Goal: Information Seeking & Learning: Learn about a topic

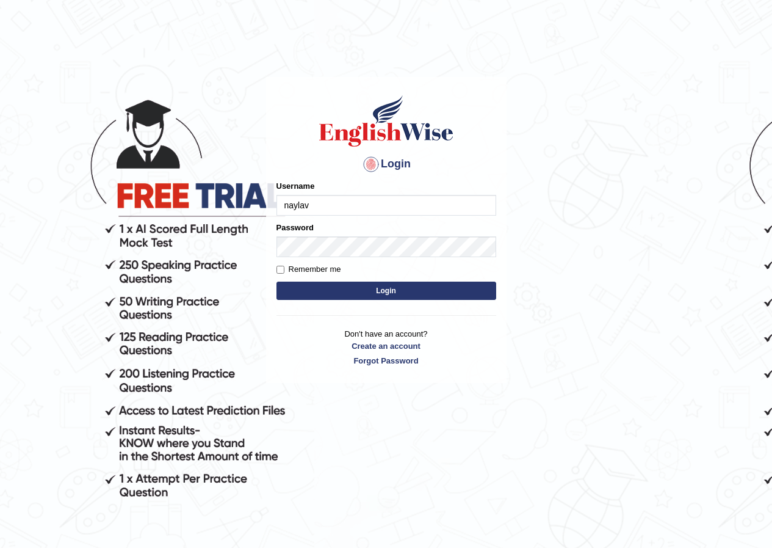
type input "naylav"
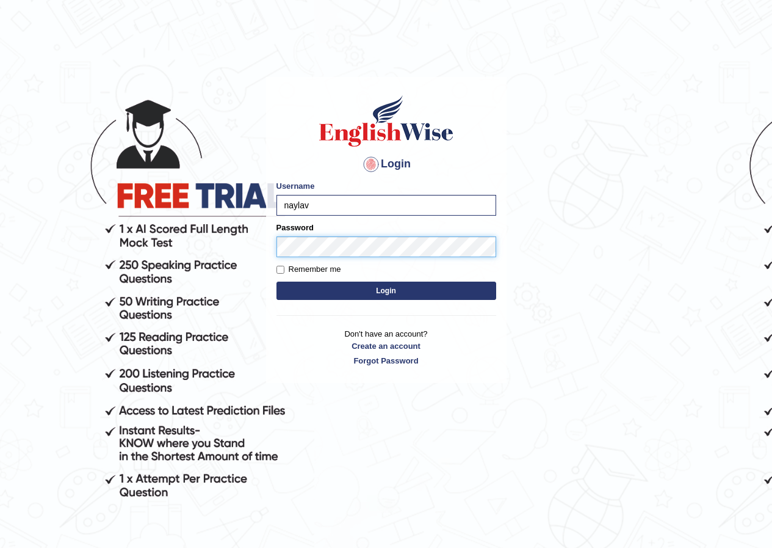
click at [277, 281] on button "Login" at bounding box center [387, 290] width 220 height 18
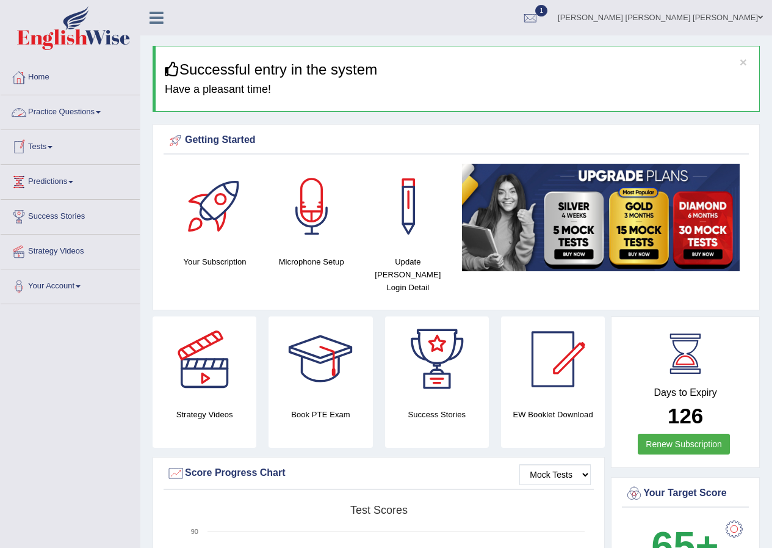
click at [45, 146] on link "Tests" at bounding box center [70, 145] width 139 height 31
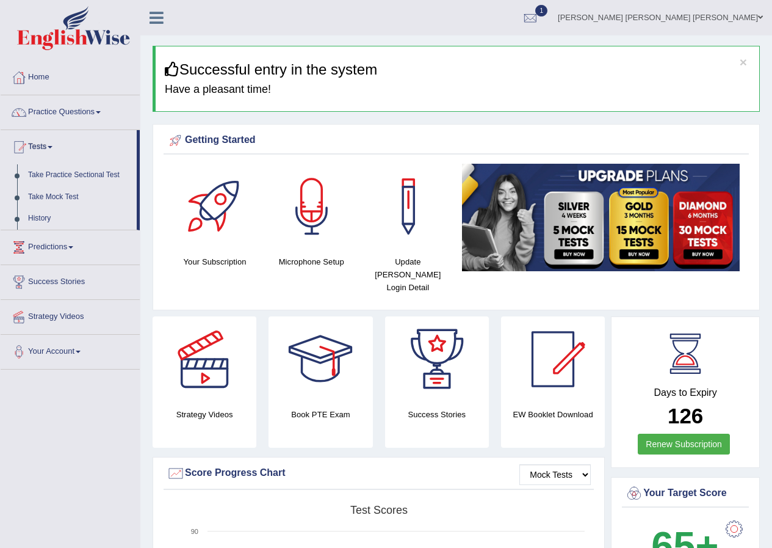
click at [81, 106] on link "Practice Questions" at bounding box center [70, 110] width 139 height 31
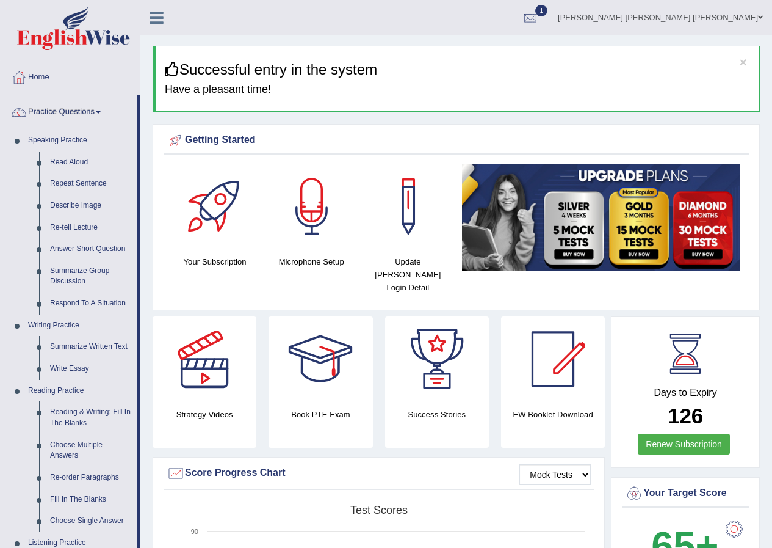
click at [567, 370] on div at bounding box center [552, 358] width 85 height 85
click at [562, 370] on div at bounding box center [552, 358] width 85 height 85
click at [70, 414] on link "Reading & Writing: Fill In The Blanks" at bounding box center [91, 417] width 92 height 32
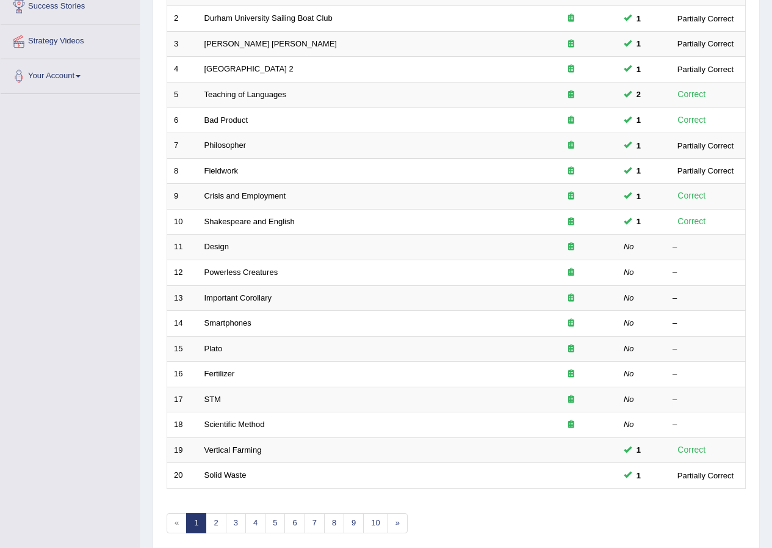
scroll to position [210, 0]
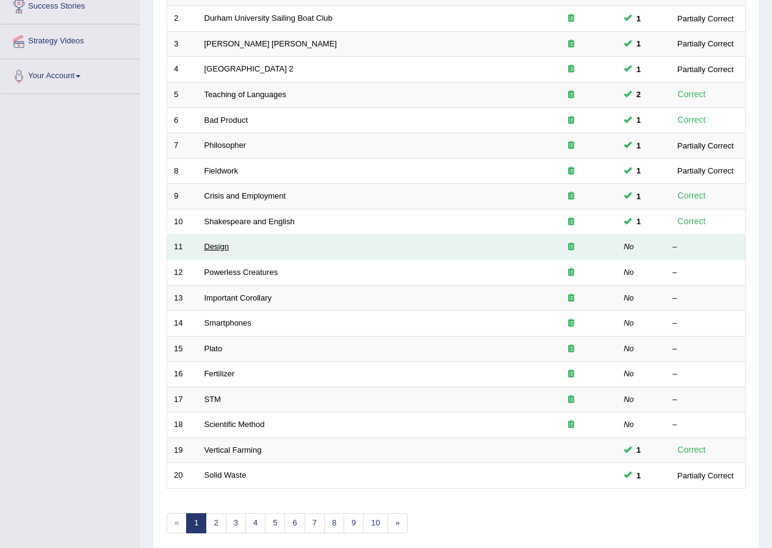
click at [214, 246] on link "Design" at bounding box center [217, 246] width 24 height 9
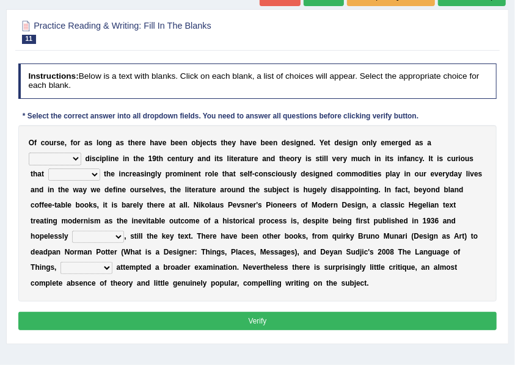
scroll to position [107, 0]
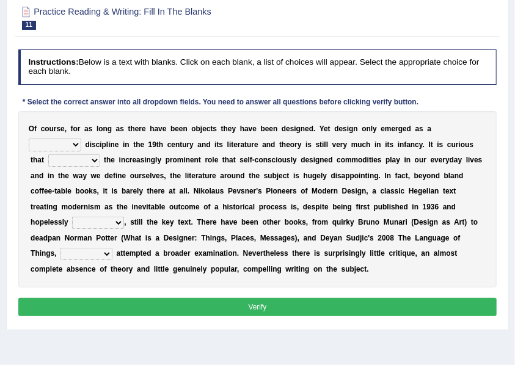
click at [67, 140] on select "bilateral ubiquitous foremost dedicated" at bounding box center [55, 145] width 53 height 12
select select "dedicated"
click at [29, 139] on select "bilateral ubiquitous foremost dedicated" at bounding box center [55, 145] width 53 height 12
click at [66, 161] on select "since despite within through" at bounding box center [74, 160] width 52 height 12
click at [48, 154] on select "since despite within through" at bounding box center [74, 160] width 52 height 12
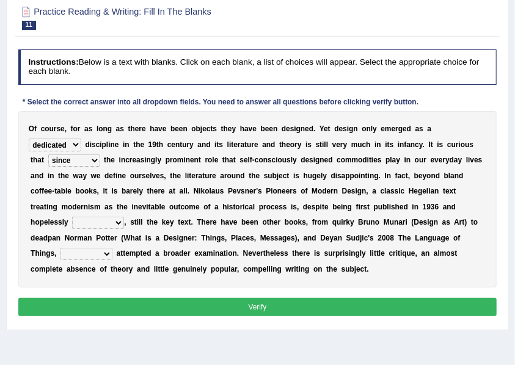
click at [84, 158] on select "since despite within through" at bounding box center [74, 160] width 52 height 12
click at [48, 154] on select "since despite within through" at bounding box center [74, 160] width 52 height 12
click at [89, 156] on select "since despite within through" at bounding box center [74, 160] width 52 height 12
select select "through"
click at [48, 154] on select "since despite within through" at bounding box center [74, 160] width 52 height 12
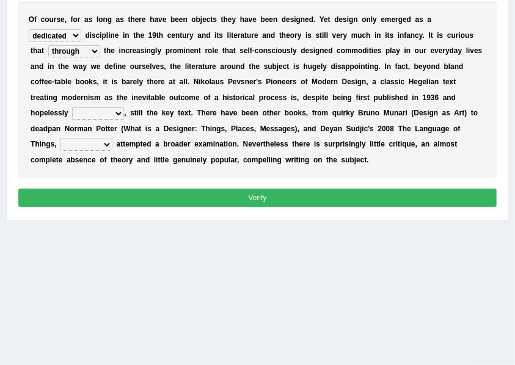
scroll to position [212, 0]
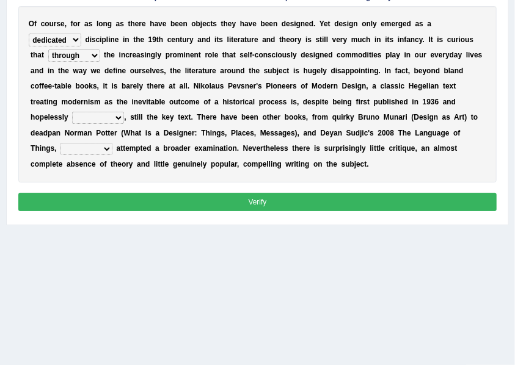
click at [72, 120] on select "dates dating date dated" at bounding box center [98, 118] width 52 height 12
click at [72, 112] on select "dates dating date dated" at bounding box center [98, 118] width 52 height 12
click at [72, 115] on select "dates dating date dated" at bounding box center [98, 118] width 52 height 12
click at [72, 112] on select "dates dating date dated" at bounding box center [98, 118] width 52 height 12
click at [72, 118] on select "dates dating date dated" at bounding box center [98, 118] width 52 height 12
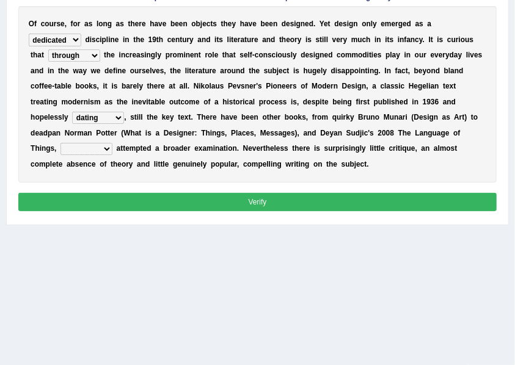
select select "dates"
click at [72, 112] on select "dates dating date dated" at bounding box center [98, 118] width 52 height 12
click at [143, 137] on div "O f c o u r s e , f o r a s l o n g a s t h e r e h a v e b e e n o b j e c t s…" at bounding box center [257, 94] width 479 height 176
click at [74, 148] on select "which then however as" at bounding box center [86, 149] width 52 height 12
select select "which"
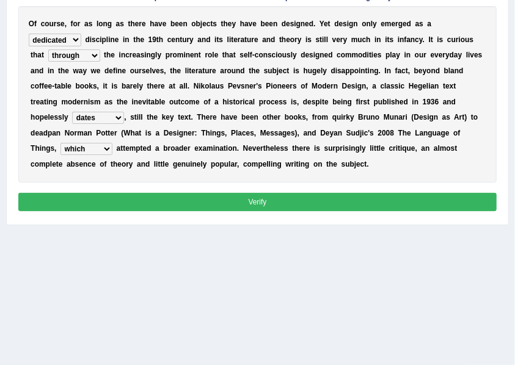
click at [60, 143] on select "which then however as" at bounding box center [86, 149] width 52 height 12
click at [173, 162] on b "g" at bounding box center [175, 164] width 4 height 9
click at [195, 194] on button "Verify" at bounding box center [257, 202] width 479 height 18
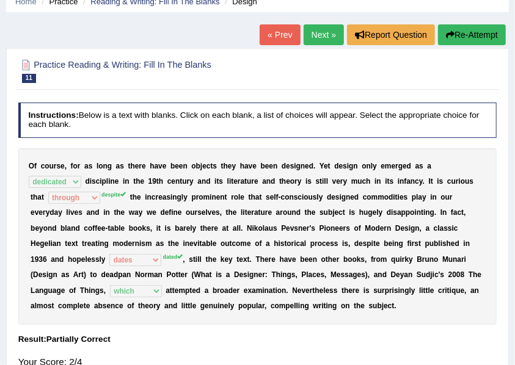
scroll to position [35, 0]
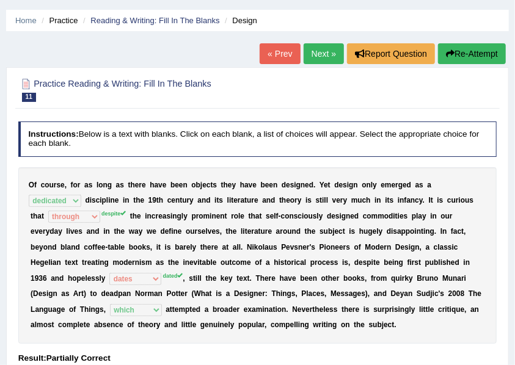
click at [311, 59] on link "Next »" at bounding box center [323, 53] width 40 height 21
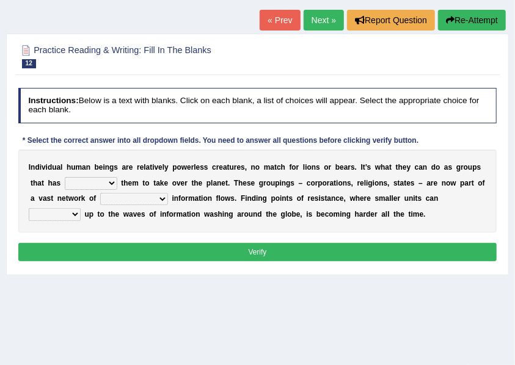
scroll to position [80, 0]
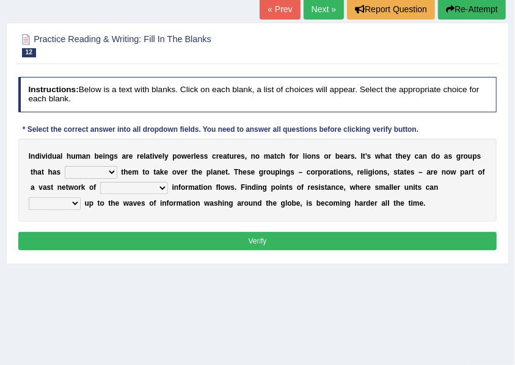
click at [80, 172] on select "enabled contended embodied conjured" at bounding box center [91, 172] width 53 height 12
click at [65, 166] on select "enabled contended embodied conjured" at bounding box center [91, 172] width 53 height 12
click at [76, 175] on select "enabled contended embodied conjured" at bounding box center [91, 172] width 53 height 12
select select "contended"
click at [65, 166] on select "enabled contended embodied conjured" at bounding box center [91, 172] width 53 height 12
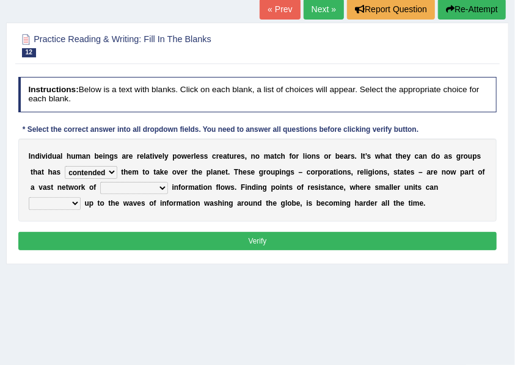
click at [129, 191] on select "interconnected overlapping fastened exploited" at bounding box center [134, 188] width 68 height 12
select select "interconnected"
click at [100, 182] on select "interconnected overlapping fastened exploited" at bounding box center [134, 188] width 68 height 12
click at [69, 199] on select "stand raise hail pump" at bounding box center [55, 203] width 52 height 12
select select "raise"
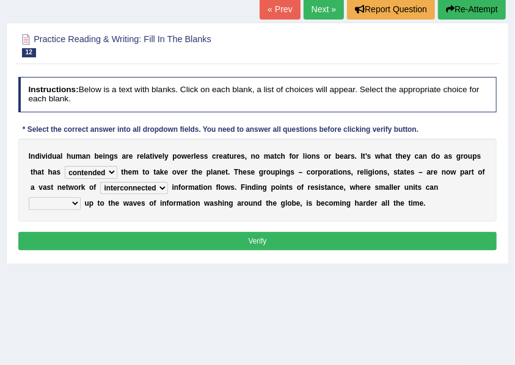
click at [29, 197] on select "stand raise hail pump" at bounding box center [55, 203] width 52 height 12
click at [188, 258] on div "Practice Reading & Writing: Fill In The Blanks 12 Powerless Creatures Instructi…" at bounding box center [257, 144] width 502 height 242
click at [198, 245] on button "Verify" at bounding box center [257, 241] width 479 height 18
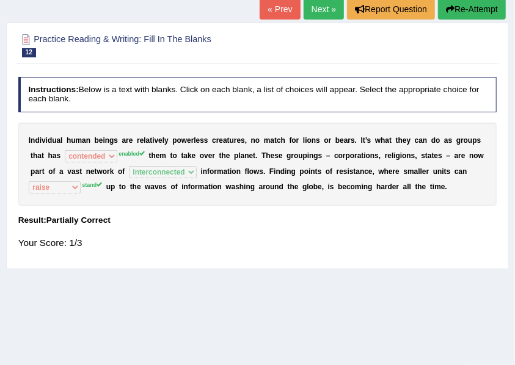
click at [306, 10] on link "Next »" at bounding box center [323, 9] width 40 height 21
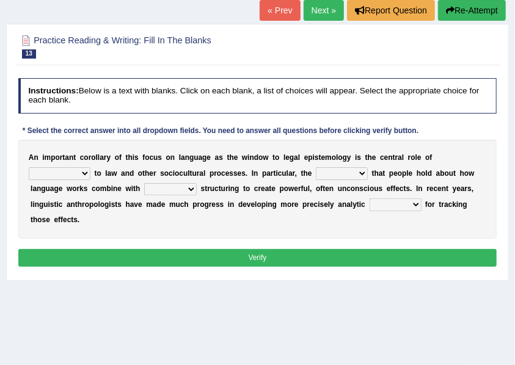
click at [67, 168] on select "discourse epoch dialect acquaintance" at bounding box center [60, 173] width 62 height 12
click at [29, 167] on select "discourse epoch dialect acquaintance" at bounding box center [60, 173] width 62 height 12
click at [56, 172] on select "discourse epoch dialect acquaintance" at bounding box center [60, 173] width 62 height 12
click at [346, 176] on select "deviation besmirch consent ideas" at bounding box center [342, 173] width 52 height 12
click at [39, 170] on select "discourse epoch dialect acquaintance" at bounding box center [60, 173] width 62 height 12
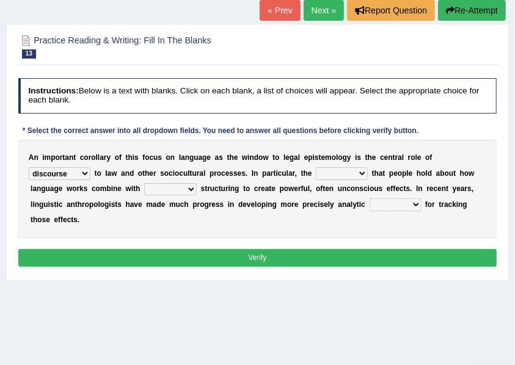
select select "dialect"
click at [29, 167] on select "discourse epoch dialect acquaintance" at bounding box center [60, 173] width 62 height 12
click at [347, 170] on select "deviation besmirch consent ideas" at bounding box center [342, 173] width 52 height 12
select select "consent"
click at [316, 167] on select "deviation besmirch consent ideas" at bounding box center [342, 173] width 52 height 12
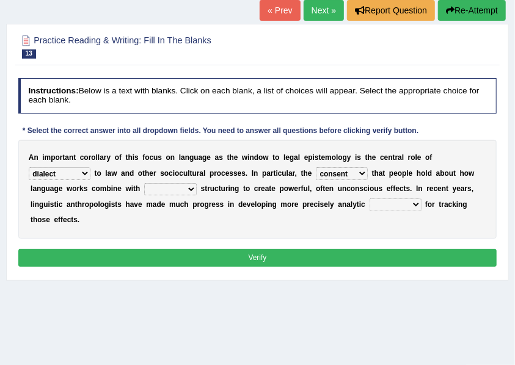
click at [182, 184] on select "mandatory linguistic legitimate customary" at bounding box center [170, 189] width 53 height 12
select select "linguistic"
click at [144, 183] on select "mandatory linguistic legitimate customary" at bounding box center [170, 189] width 53 height 12
click at [403, 204] on select "tools appetite albums stroke" at bounding box center [395, 204] width 52 height 12
select select "tools"
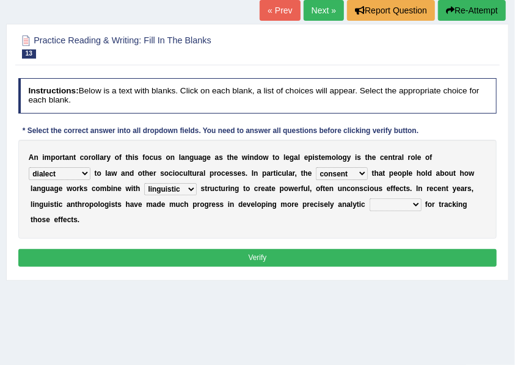
click at [369, 198] on select "tools appetite albums stroke" at bounding box center [395, 204] width 52 height 12
click at [411, 205] on select "tools appetite albums stroke" at bounding box center [395, 204] width 52 height 12
click at [323, 239] on div "Instructions: Below is a text with blanks. Click on each blank, a list of choic…" at bounding box center [257, 174] width 484 height 202
click at [302, 254] on button "Verify" at bounding box center [257, 258] width 479 height 18
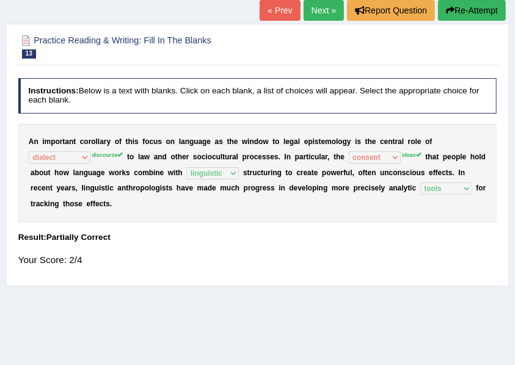
click at [324, 18] on link "Next »" at bounding box center [323, 10] width 40 height 21
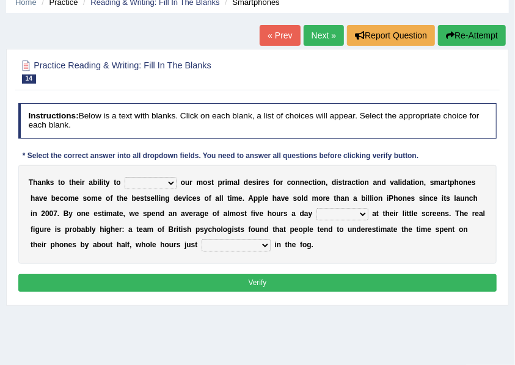
scroll to position [55, 0]
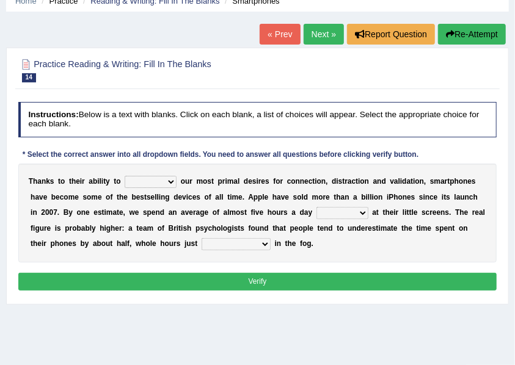
click at [134, 181] on select "hijack describe sharpen conserve" at bounding box center [151, 182] width 52 height 12
select select "describe"
click at [125, 176] on select "hijack describe sharpen conserve" at bounding box center [151, 182] width 52 height 12
click at [345, 217] on select "watching waggling snoring staring" at bounding box center [342, 213] width 52 height 12
select select "watching"
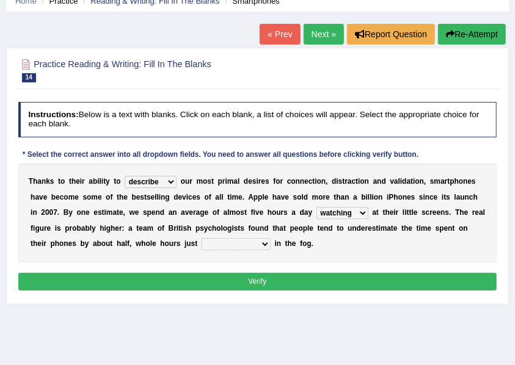
click at [316, 207] on select "watching waggling snoring staring" at bounding box center [342, 213] width 52 height 12
click at [228, 246] on select "has evaporated evaporating evaporate evaporates" at bounding box center [235, 244] width 69 height 12
select select "has evaporated"
click at [201, 238] on select "has evaporated evaporating evaporate evaporates" at bounding box center [235, 244] width 69 height 12
click at [226, 281] on button "Verify" at bounding box center [257, 282] width 479 height 18
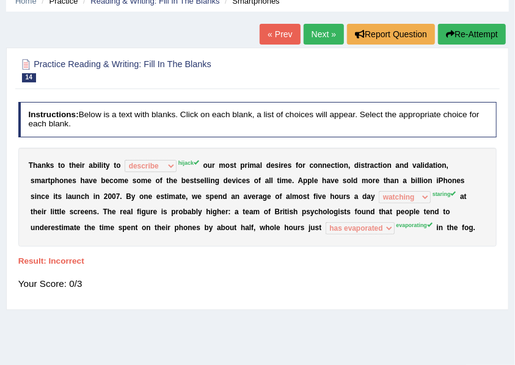
click at [322, 43] on link "Next »" at bounding box center [323, 34] width 40 height 21
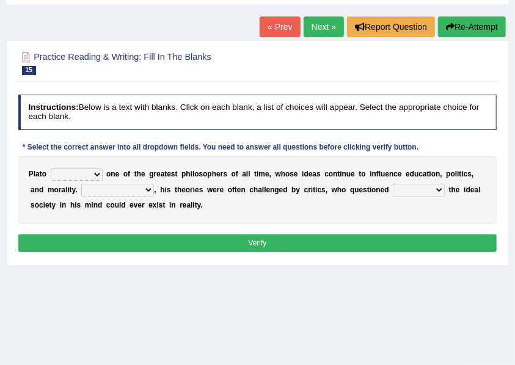
scroll to position [63, 0]
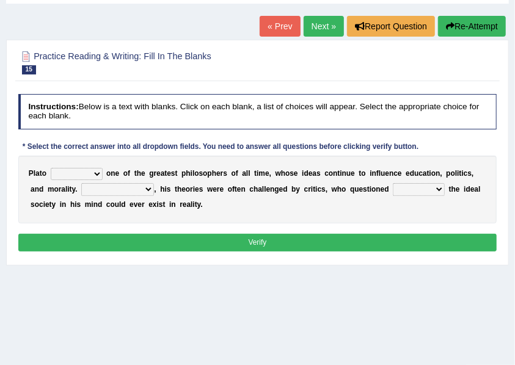
click at [60, 166] on div "P l a t o keeps comes claims remains o n e o f t h e g r e a t e s t p h i l o …" at bounding box center [257, 190] width 479 height 68
click at [59, 169] on select "keeps comes claims remains" at bounding box center [77, 174] width 52 height 12
select select "keeps"
click at [51, 168] on select "keeps comes claims remains" at bounding box center [77, 174] width 52 height 12
click at [87, 175] on select "keeps comes claims remains" at bounding box center [77, 174] width 52 height 12
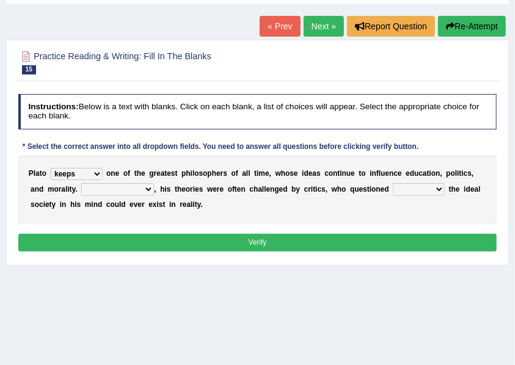
click at [292, 178] on div "P l a t o keeps comes claims remains o n e o f t h e g r e a t e s t p h i l o …" at bounding box center [257, 190] width 479 height 68
click at [101, 192] on select "Notwithstanding So However Whatever" at bounding box center [117, 189] width 73 height 12
select select "Notwithstanding"
click at [81, 183] on select "Notwithstanding So However Whatever" at bounding box center [117, 189] width 73 height 12
click at [418, 188] on select "which what that whether" at bounding box center [419, 189] width 52 height 12
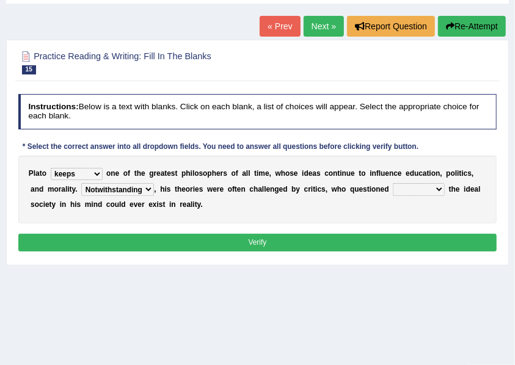
select select "which"
click at [393, 183] on select "which what that whether" at bounding box center [419, 189] width 52 height 12
click at [419, 195] on div "P l a t o keeps comes claims remains o n e o f t h e g r e a t e s t p h i l o …" at bounding box center [257, 190] width 479 height 68
click at [436, 181] on div "P l a t o keeps comes claims remains o n e o f t h e g r e a t e s t p h i l o …" at bounding box center [257, 190] width 479 height 68
click at [432, 186] on select "which what that whether" at bounding box center [419, 189] width 52 height 12
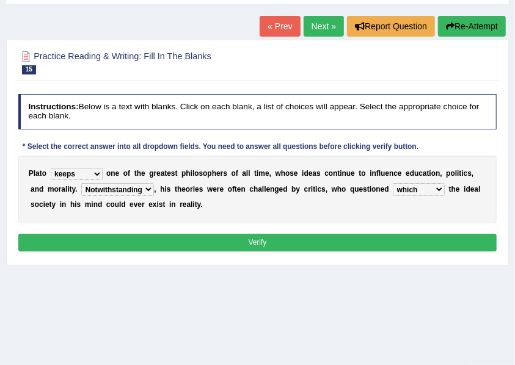
click at [342, 202] on div "P l a t o keeps comes claims remains o n e o f t h e g r e a t e s t p h i l o …" at bounding box center [257, 190] width 479 height 68
click at [201, 242] on button "Verify" at bounding box center [257, 243] width 479 height 18
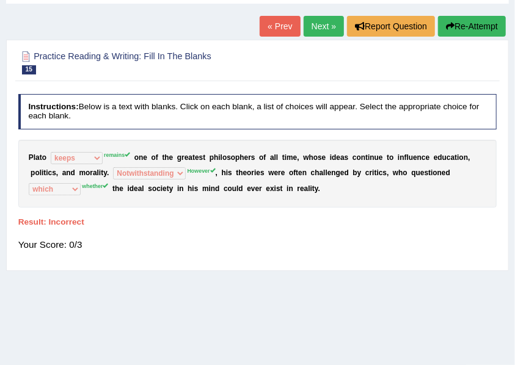
click at [330, 24] on link "Next »" at bounding box center [323, 26] width 40 height 21
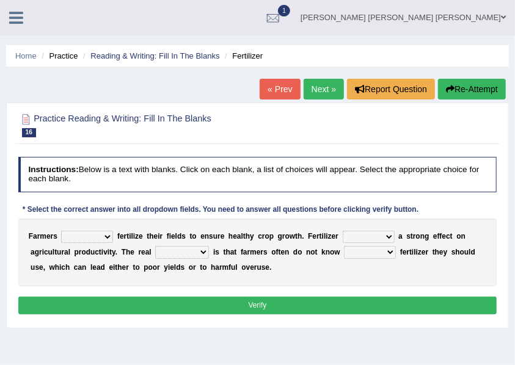
scroll to position [107, 0]
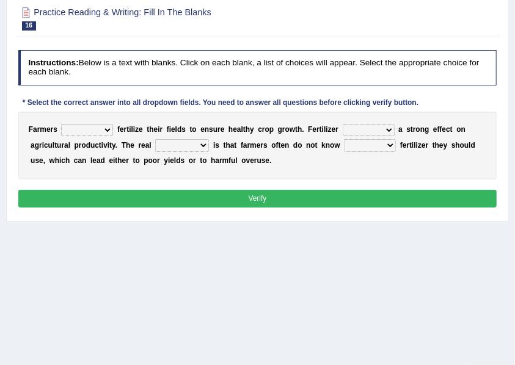
click at [112, 132] on select "must should need can" at bounding box center [87, 130] width 52 height 12
select select "should"
click at [61, 124] on select "must should need can" at bounding box center [87, 130] width 52 height 12
click at [344, 128] on select "has had have having" at bounding box center [368, 130] width 52 height 12
select select "has"
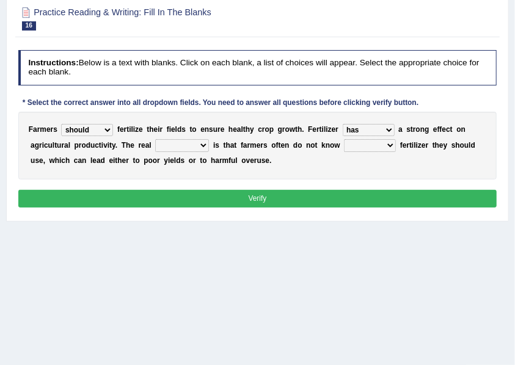
click at [342, 124] on select "has had have having" at bounding box center [368, 130] width 52 height 12
click at [205, 149] on select "problem question conclusion answer" at bounding box center [182, 145] width 54 height 12
select select "problem"
click at [155, 139] on select "problem question conclusion answer" at bounding box center [182, 145] width 54 height 12
click at [362, 145] on select "how much how many however so much" at bounding box center [370, 145] width 52 height 12
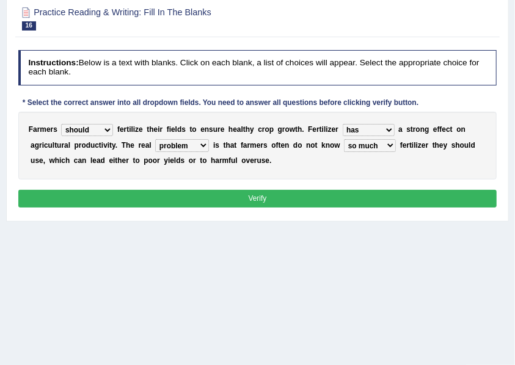
click at [344, 139] on select "how much how many however so much" at bounding box center [370, 145] width 52 height 12
click at [384, 144] on select "how much how many however so much" at bounding box center [370, 145] width 52 height 12
select select "how many"
click at [344, 139] on select "how much how many however so much" at bounding box center [370, 145] width 52 height 12
click at [162, 198] on button "Verify" at bounding box center [257, 199] width 479 height 18
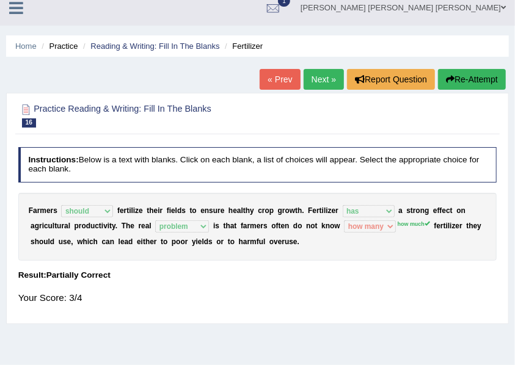
scroll to position [5, 0]
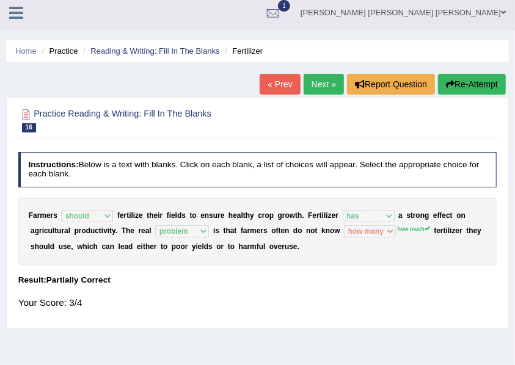
click at [332, 86] on link "Next »" at bounding box center [323, 84] width 40 height 21
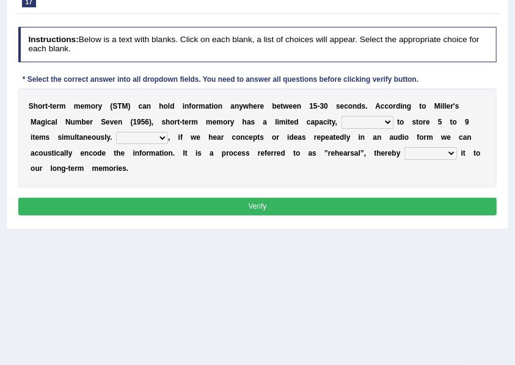
scroll to position [130, 0]
click at [369, 126] on select "being able is able be able unable" at bounding box center [367, 122] width 52 height 12
select select "be able"
click at [341, 116] on select "being able is able be able unable" at bounding box center [367, 122] width 52 height 12
click at [158, 139] on select "However So Moreover Therefore" at bounding box center [142, 138] width 52 height 12
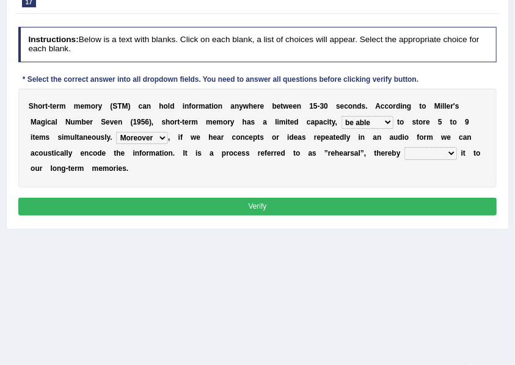
click at [116, 132] on select "However So Moreover Therefore" at bounding box center [142, 138] width 52 height 12
click at [142, 139] on select "However So Moreover Therefore" at bounding box center [142, 138] width 52 height 12
select select "However"
click at [116, 132] on select "However So Moreover Therefore" at bounding box center [142, 138] width 52 height 12
click at [425, 153] on select "commit commits commiting commited" at bounding box center [430, 153] width 53 height 12
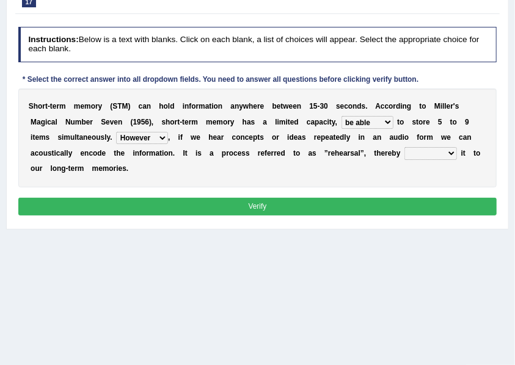
select select "commiting"
click at [404, 147] on select "commit commits commiting commited" at bounding box center [430, 153] width 53 height 12
drag, startPoint x: 178, startPoint y: 194, endPoint x: 183, endPoint y: 199, distance: 6.9
click at [178, 195] on div "Instructions: Below is a text with blanks. Click on each blank, a list of choic…" at bounding box center [257, 123] width 484 height 202
click at [186, 201] on button "Verify" at bounding box center [257, 207] width 479 height 18
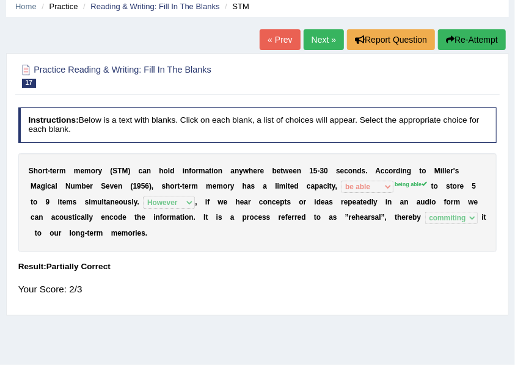
scroll to position [33, 0]
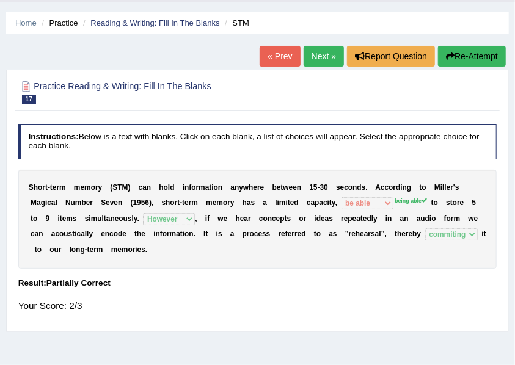
click at [309, 61] on link "Next »" at bounding box center [323, 56] width 40 height 21
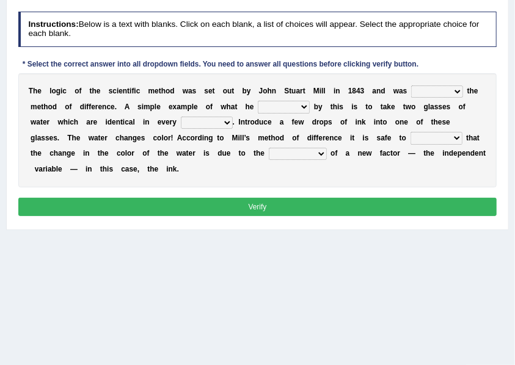
click at [446, 82] on div "T h e l o g i c o f t h e s c i e n t i f i c m e t h o d w a s s e t o u t b y…" at bounding box center [257, 130] width 479 height 114
click at [446, 90] on select "pointed claimed demanded named" at bounding box center [437, 91] width 52 height 12
select select "demanded"
click at [411, 85] on select "pointed claimed demanded named" at bounding box center [437, 91] width 52 height 12
click at [278, 103] on select "capped charged found meant" at bounding box center [284, 107] width 52 height 12
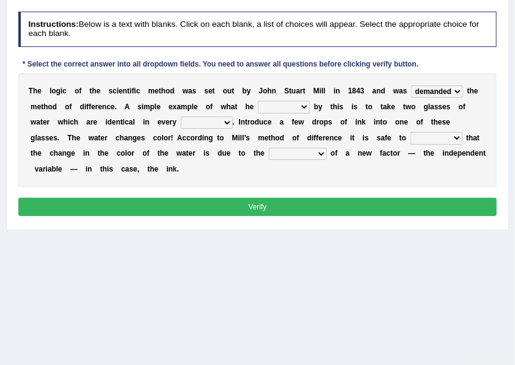
select select "found"
click at [258, 101] on select "capped charged found meant" at bounding box center [284, 107] width 52 height 12
click at [198, 123] on select "thought identity measure respect" at bounding box center [207, 123] width 52 height 12
select select "identity"
click at [181, 117] on select "thought identity measure respect" at bounding box center [207, 123] width 52 height 12
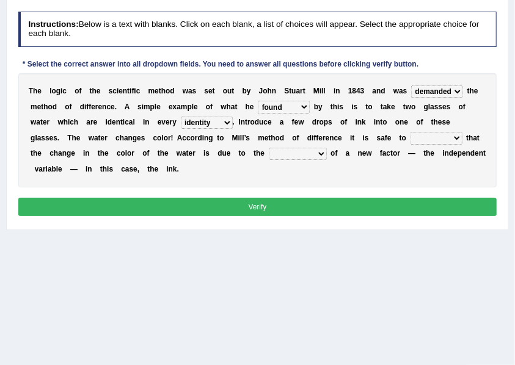
click at [410, 140] on select "assume discuss prefer acclaim" at bounding box center [436, 138] width 52 height 12
select select "assume"
click at [410, 132] on select "assume discuss prefer acclaim" at bounding box center [436, 138] width 52 height 12
click at [278, 150] on select "introduction magnitude preparation purification" at bounding box center [298, 154] width 58 height 12
select select "introduction"
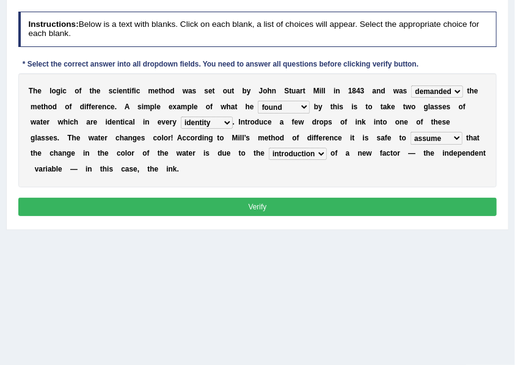
click at [269, 148] on select "introduction magnitude preparation purification" at bounding box center [298, 154] width 58 height 12
click at [278, 205] on button "Verify" at bounding box center [257, 207] width 479 height 18
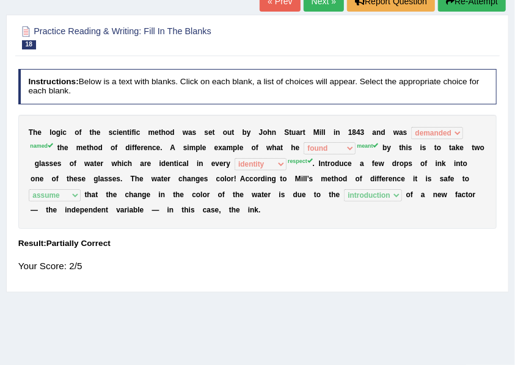
scroll to position [86, 0]
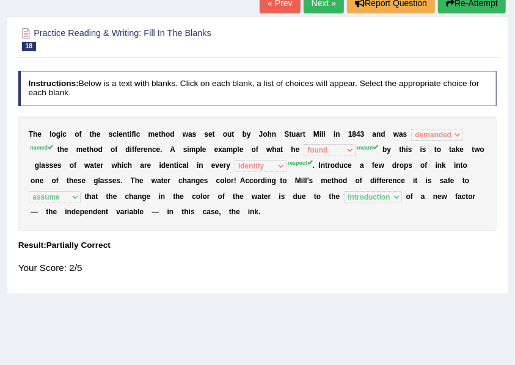
click at [319, 4] on link "Next »" at bounding box center [323, 3] width 40 height 21
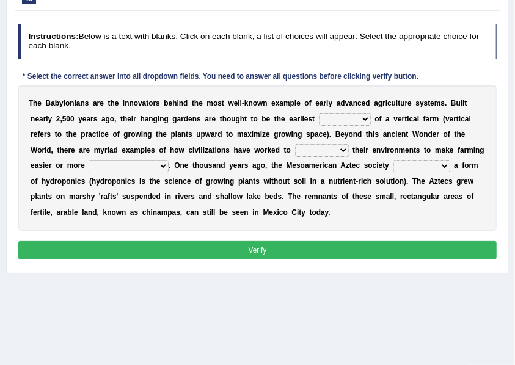
click at [514, 193] on html "Toggle navigation Home Practice Questions Speaking Practice Read Aloud Repeat S…" at bounding box center [257, 10] width 515 height 365
click at [332, 121] on select "prototype failure discredit protocol" at bounding box center [345, 119] width 52 height 12
select select "prototype"
click at [319, 113] on select "prototype failure discredit protocol" at bounding box center [345, 119] width 52 height 12
click at [335, 118] on select "prototype failure discredit protocol" at bounding box center [345, 119] width 52 height 12
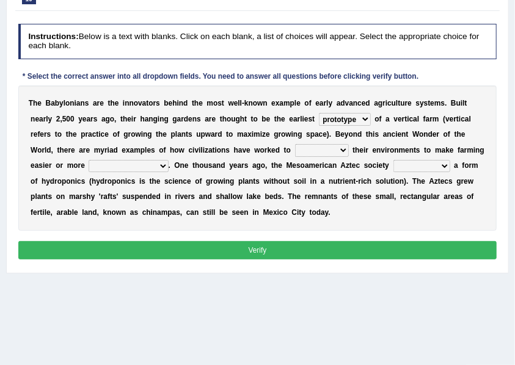
click at [217, 139] on div "T h e B a b y l o n i a n s a r e t h e i n n o v a t o r s b e h i n d t h e m…" at bounding box center [257, 157] width 479 height 145
click at [311, 150] on select "manipulate escape respect disarrange" at bounding box center [322, 150] width 54 height 12
select select "manipulate"
click at [295, 144] on select "manipulate escape respect disarrange" at bounding box center [322, 150] width 54 height 12
click at [119, 160] on select "productive constructive connective counterproductive" at bounding box center [128, 166] width 79 height 12
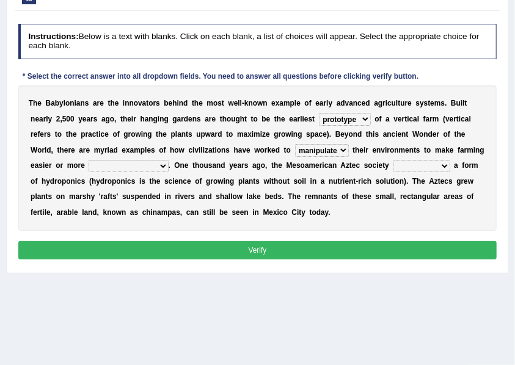
click at [89, 160] on select "productive constructive connective counterproductive" at bounding box center [128, 166] width 79 height 12
click at [120, 166] on select "productive constructive connective counterproductive" at bounding box center [128, 166] width 79 height 12
select select "productive"
click at [89, 160] on select "productive constructive connective counterproductive" at bounding box center [128, 166] width 79 height 12
click at [418, 165] on select "domineered volunteered pioneered engineered" at bounding box center [421, 166] width 57 height 12
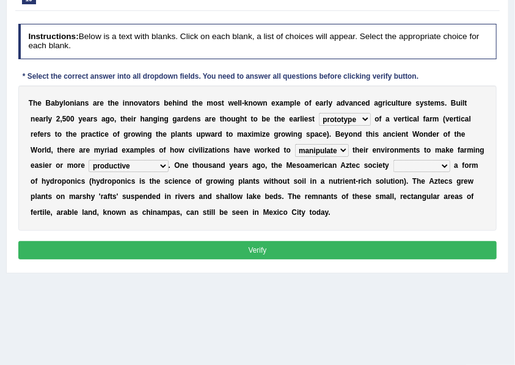
select select "pioneered"
click at [393, 160] on select "domineered volunteered pioneered engineered" at bounding box center [421, 166] width 57 height 12
click at [348, 117] on select "prototype failure discredit protocol" at bounding box center [345, 119] width 52 height 12
click at [432, 116] on b "m" at bounding box center [435, 119] width 7 height 9
click at [321, 149] on select "manipulate escape respect disarrange" at bounding box center [322, 150] width 54 height 12
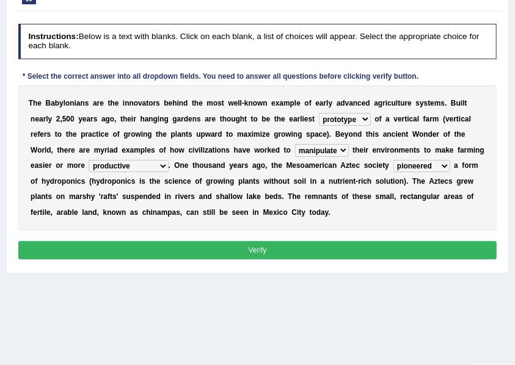
select select "respect"
click at [295, 144] on select "manipulate escape respect disarrange" at bounding box center [322, 150] width 54 height 12
click at [270, 259] on div "Instructions: Below is a text with blanks. Click on each blank, a list of choic…" at bounding box center [257, 143] width 484 height 248
click at [271, 248] on button "Verify" at bounding box center [257, 250] width 479 height 18
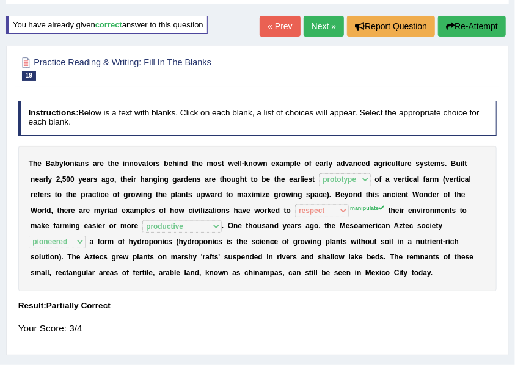
scroll to position [59, 0]
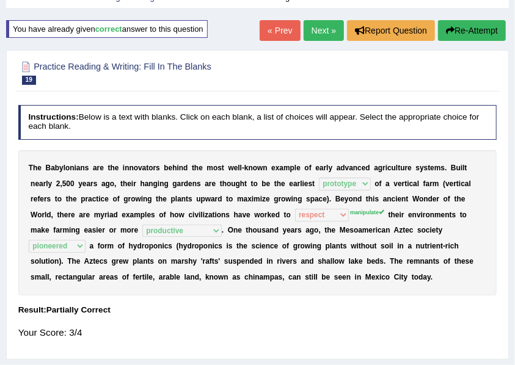
click at [324, 27] on link "Next »" at bounding box center [323, 30] width 40 height 21
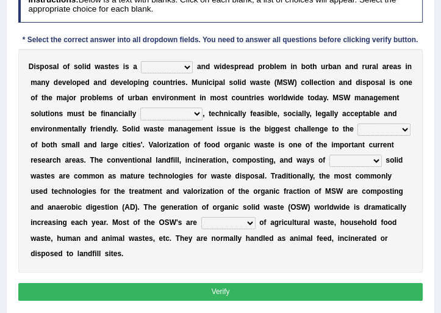
scroll to position [210, 0]
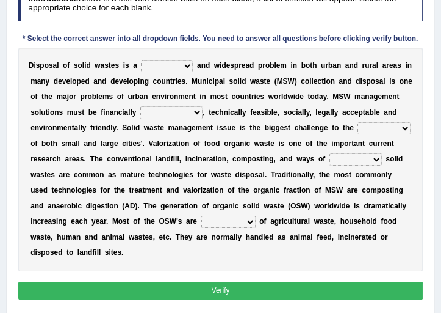
click at [149, 65] on select "slanting stinging stalling shafting" at bounding box center [167, 66] width 52 height 12
click at [141, 60] on select "slanting stinging stalling shafting" at bounding box center [167, 66] width 52 height 12
click at [159, 61] on select "slanting stinging stalling shafting" at bounding box center [167, 66] width 52 height 12
click at [178, 62] on select "slanting stinging stalling shafting" at bounding box center [167, 66] width 52 height 12
click at [141, 60] on select "slanting stinging stalling shafting" at bounding box center [167, 66] width 52 height 12
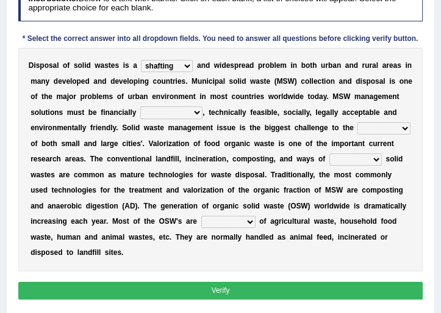
click at [176, 67] on select "slanting stinging stalling shafting" at bounding box center [167, 66] width 52 height 12
click at [177, 62] on select "slanting stinging stalling shafting" at bounding box center [167, 66] width 52 height 12
click at [167, 65] on select "slanting stinging stalling shafting" at bounding box center [167, 66] width 52 height 12
select select "stinging"
click at [141, 60] on select "slanting stinging stalling shafting" at bounding box center [167, 66] width 52 height 12
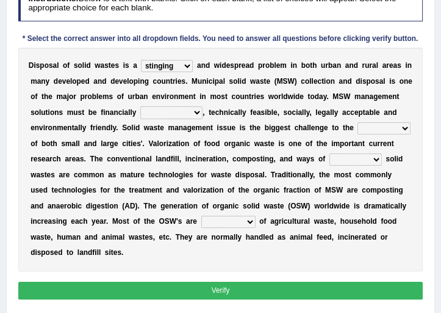
click at [150, 110] on select "unattainable sustainable objectionable treasonable" at bounding box center [171, 112] width 62 height 12
click at [140, 106] on select "unattainable sustainable objectionable treasonable" at bounding box center [171, 112] width 62 height 12
click at [159, 111] on select "unattainable sustainable objectionable treasonable" at bounding box center [171, 112] width 62 height 12
click at [140, 106] on select "unattainable sustainable objectionable treasonable" at bounding box center [171, 112] width 62 height 12
click at [154, 114] on select "unattainable sustainable objectionable treasonable" at bounding box center [171, 112] width 62 height 12
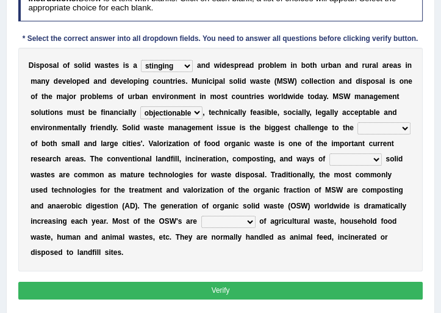
select select "sustainable"
click at [140, 106] on select "unattainable sustainable objectionable treasonable" at bounding box center [171, 112] width 62 height 12
click at [266, 128] on b "b" at bounding box center [267, 127] width 4 height 9
click at [382, 129] on select "plants culture authorities history" at bounding box center [384, 128] width 53 height 12
select select "authorities"
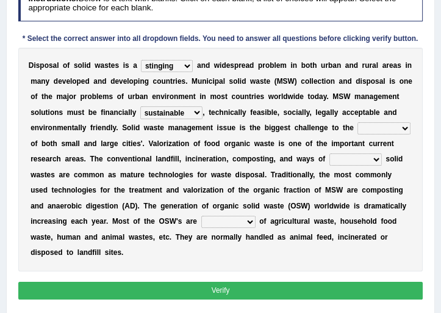
click at [358, 122] on select "plants culture authorities history" at bounding box center [384, 128] width 53 height 12
click at [380, 129] on select "plants culture authorities history" at bounding box center [384, 128] width 53 height 12
click at [339, 136] on div "D i s p o s a l o f s o l i d w a s t e s i s a slanting stinging stalling shaf…" at bounding box center [220, 159] width 405 height 223
click at [345, 158] on select "reserving preserving deserving handling" at bounding box center [356, 159] width 53 height 12
select select "preserving"
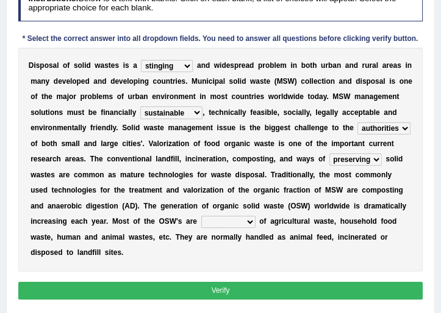
click at [330, 153] on select "reserving preserving deserving handling" at bounding box center [356, 159] width 53 height 12
click at [224, 218] on select "composed disposed composing disposing" at bounding box center [228, 222] width 54 height 12
select select "composing"
click at [201, 216] on select "composed disposed composing disposing" at bounding box center [228, 222] width 54 height 12
click at [234, 217] on select "composed disposed composing disposing" at bounding box center [228, 222] width 54 height 12
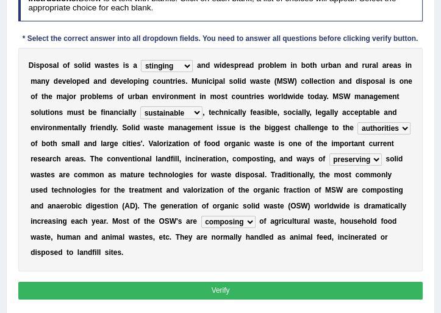
click at [234, 217] on select "composed disposed composing disposing" at bounding box center [228, 222] width 54 height 12
click at [222, 284] on button "Verify" at bounding box center [220, 290] width 405 height 18
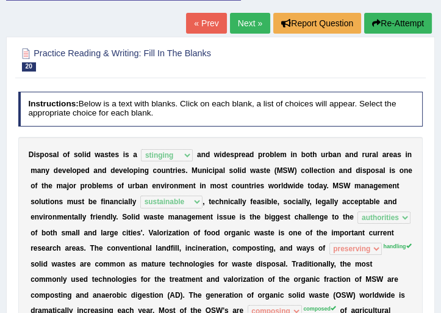
scroll to position [0, 0]
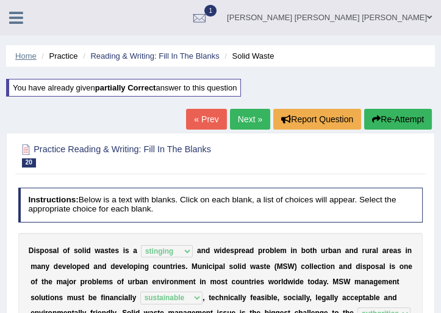
click at [23, 56] on link "Home" at bounding box center [25, 55] width 21 height 9
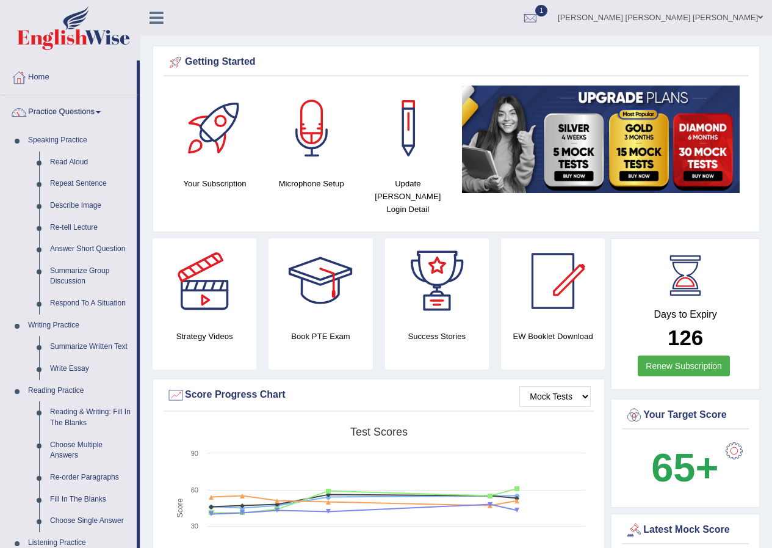
scroll to position [305, 0]
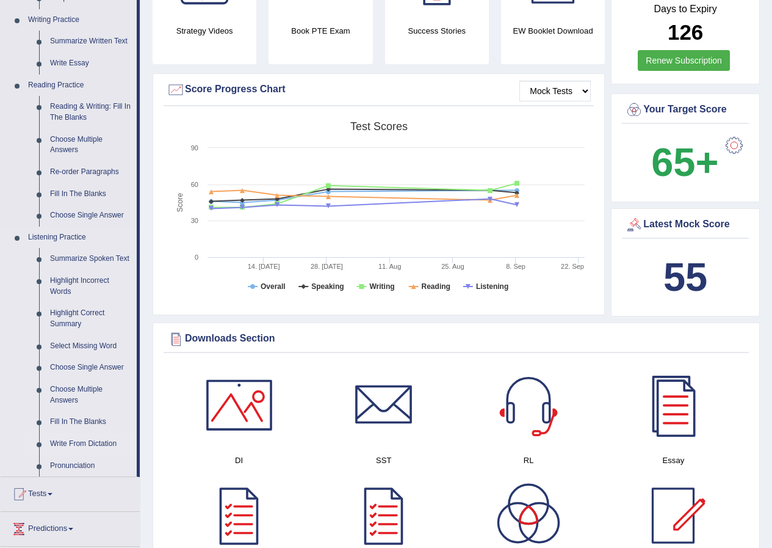
click at [74, 445] on link "Write From Dictation" at bounding box center [91, 444] width 92 height 22
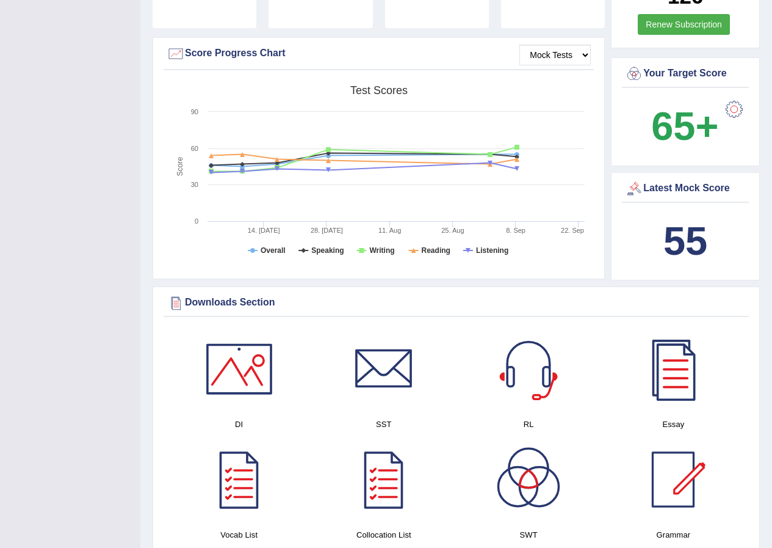
scroll to position [367, 0]
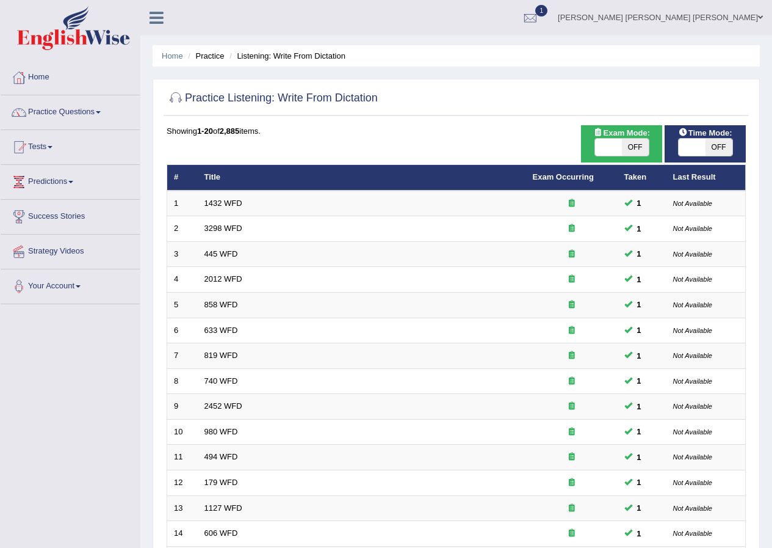
scroll to position [261, 0]
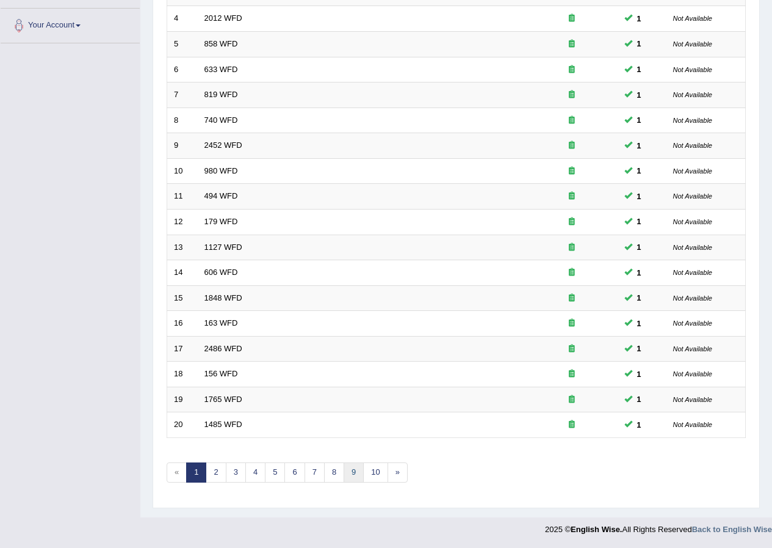
click at [360, 474] on link "9" at bounding box center [354, 472] width 20 height 20
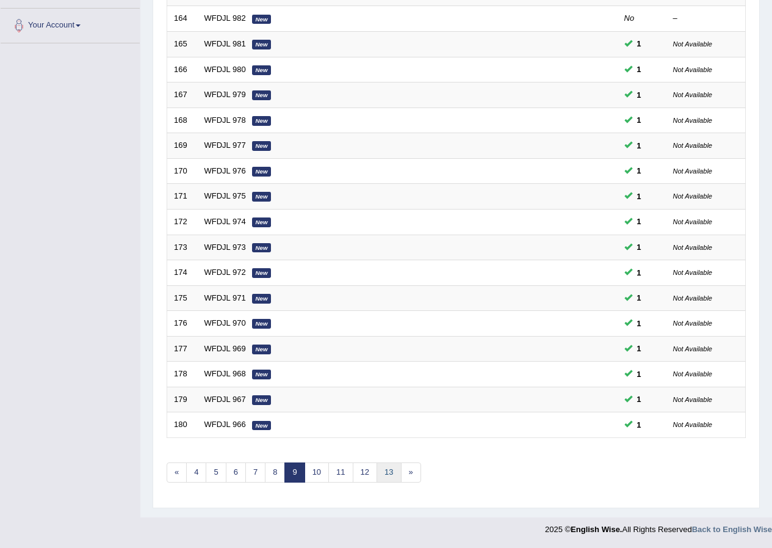
click at [385, 474] on link "13" at bounding box center [389, 472] width 24 height 20
click at [397, 471] on link "17" at bounding box center [406, 472] width 24 height 20
click at [408, 471] on link "21" at bounding box center [415, 472] width 24 height 20
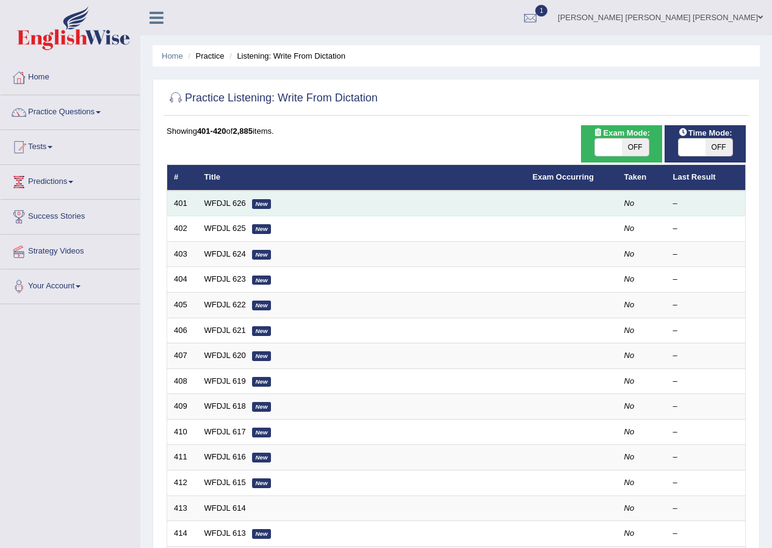
click at [205, 197] on td "WFDJL 626 New" at bounding box center [362, 203] width 328 height 26
click at [209, 202] on link "WFDJL 626" at bounding box center [226, 202] width 42 height 9
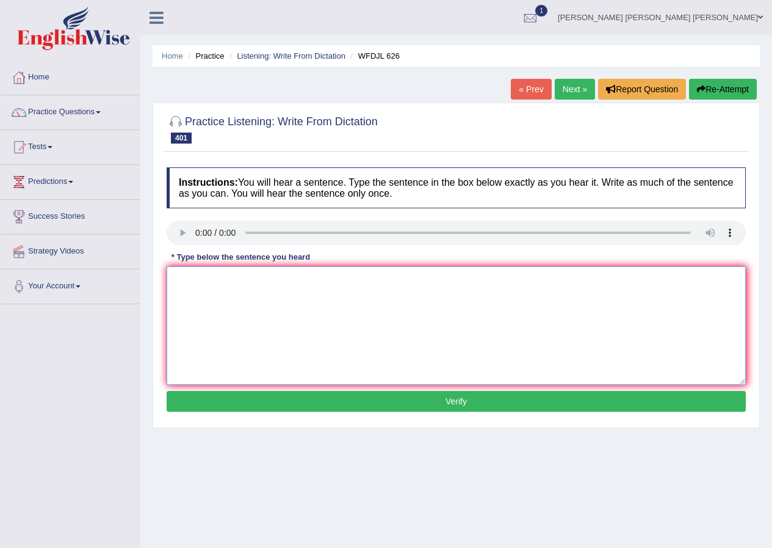
click at [221, 336] on textarea at bounding box center [456, 325] width 579 height 118
type textarea "Please check your [DEMOGRAPHIC_DATA] at the front desk."
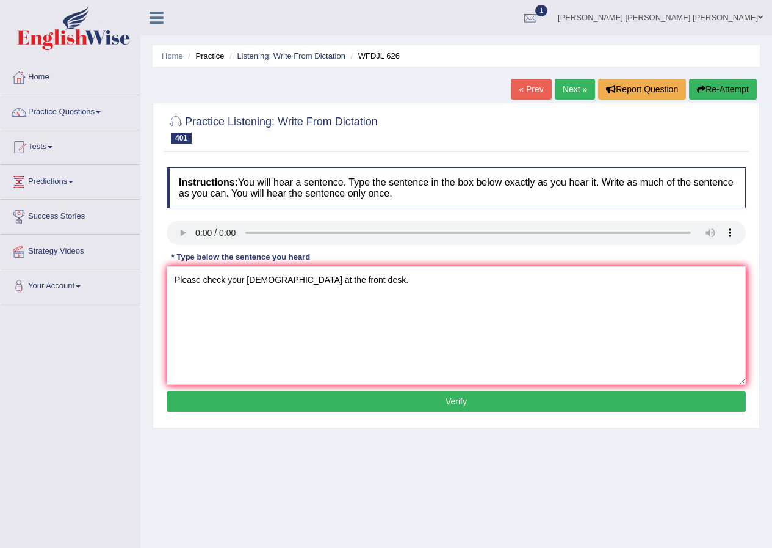
click at [429, 399] on button "Verify" at bounding box center [456, 401] width 579 height 21
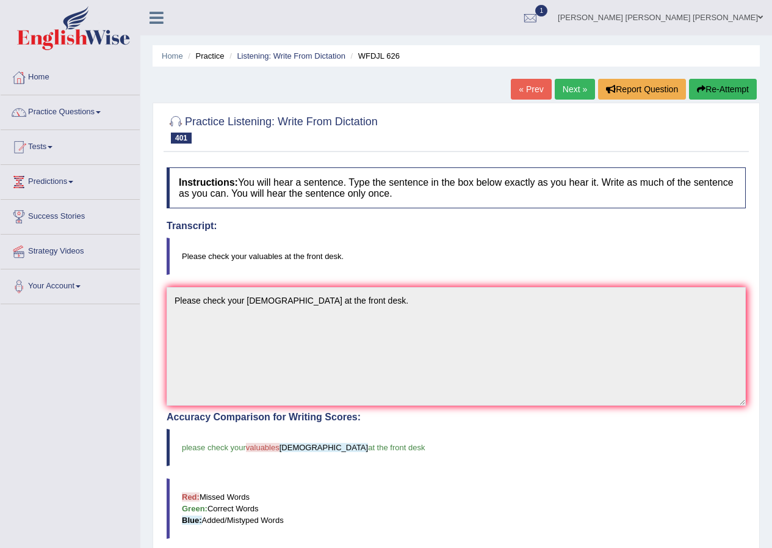
click at [572, 81] on link "Next »" at bounding box center [575, 89] width 40 height 21
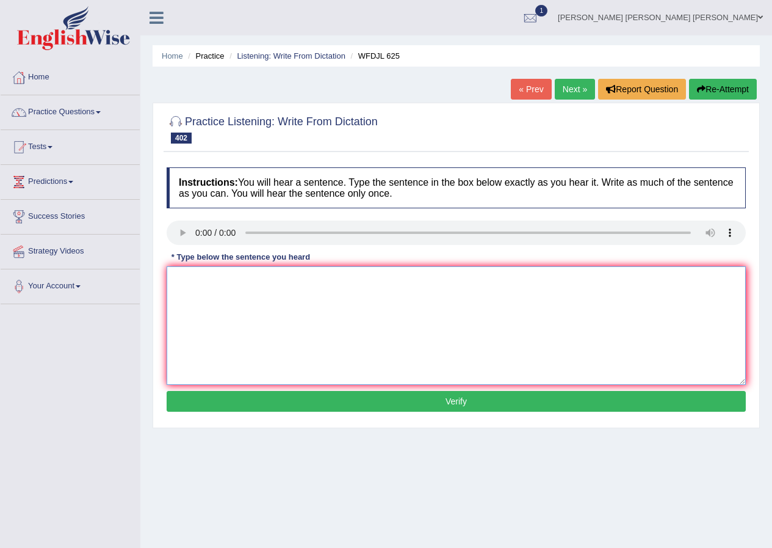
click at [197, 296] on textarea at bounding box center [456, 325] width 579 height 118
click at [211, 278] on textarea "Beginers are indefinetly impostpony." at bounding box center [456, 325] width 579 height 118
drag, startPoint x: 295, startPoint y: 278, endPoint x: 346, endPoint y: 284, distance: 51.6
click at [346, 284] on textarea "Beginers bein indefinetly impostpony." at bounding box center [456, 325] width 579 height 118
type textarea "Beginers bein indefinetly impostpon."
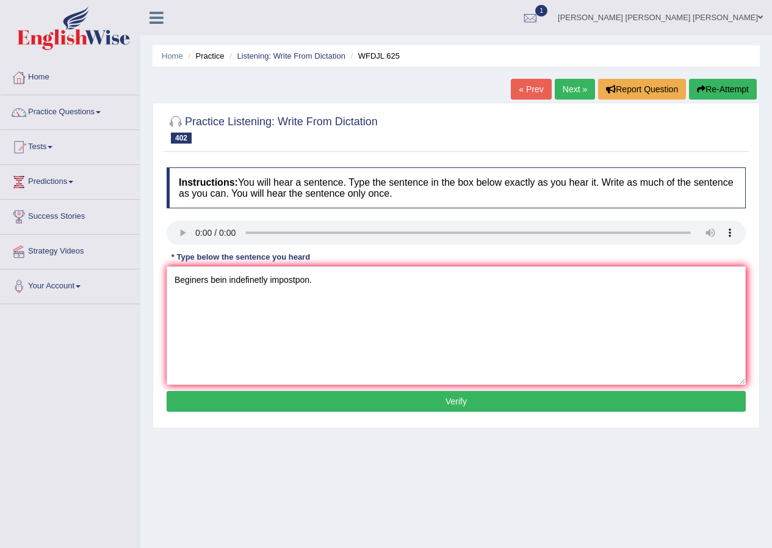
click at [305, 405] on button "Verify" at bounding box center [456, 401] width 579 height 21
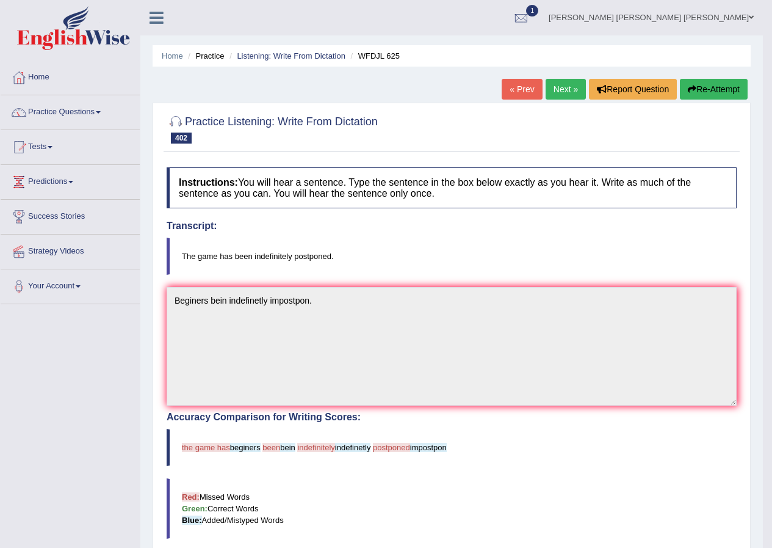
click at [567, 98] on link "Next »" at bounding box center [566, 89] width 40 height 21
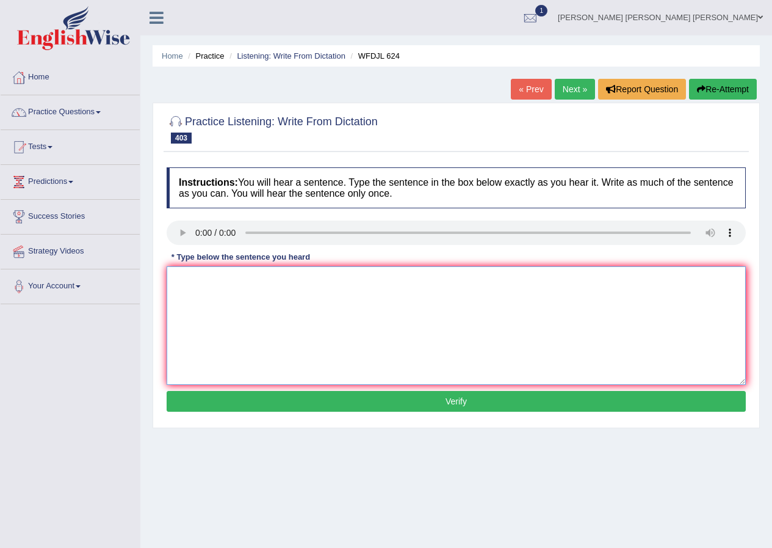
drag, startPoint x: 0, startPoint y: 0, endPoint x: 239, endPoint y: 331, distance: 408.5
click at [236, 336] on textarea at bounding box center [456, 325] width 579 height 118
click at [206, 278] on textarea "The girls might over there is my sister." at bounding box center [456, 325] width 579 height 118
type textarea "The girls singing might over there is my sister."
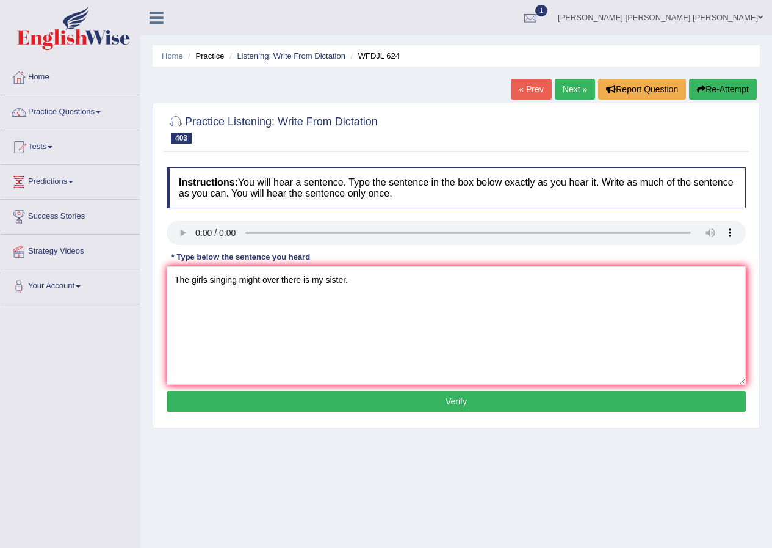
click at [284, 403] on button "Verify" at bounding box center [456, 401] width 579 height 21
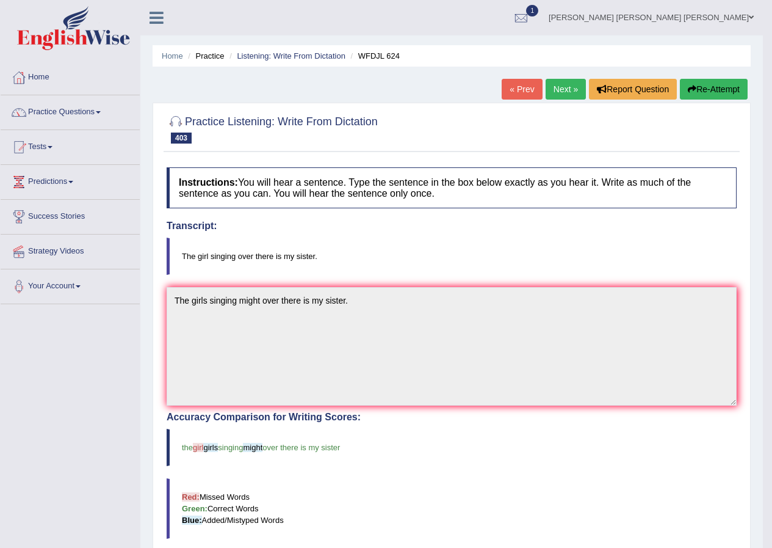
click at [568, 89] on link "Next »" at bounding box center [566, 89] width 40 height 21
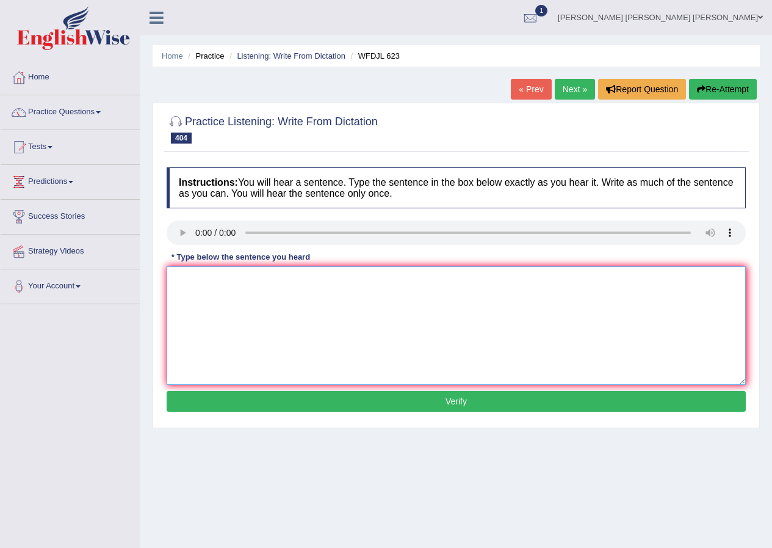
click at [201, 294] on textarea at bounding box center [456, 325] width 579 height 118
type textarea "Anyone about this problem."
click at [173, 277] on textarea "Anyone about this problem." at bounding box center [456, 325] width 579 height 118
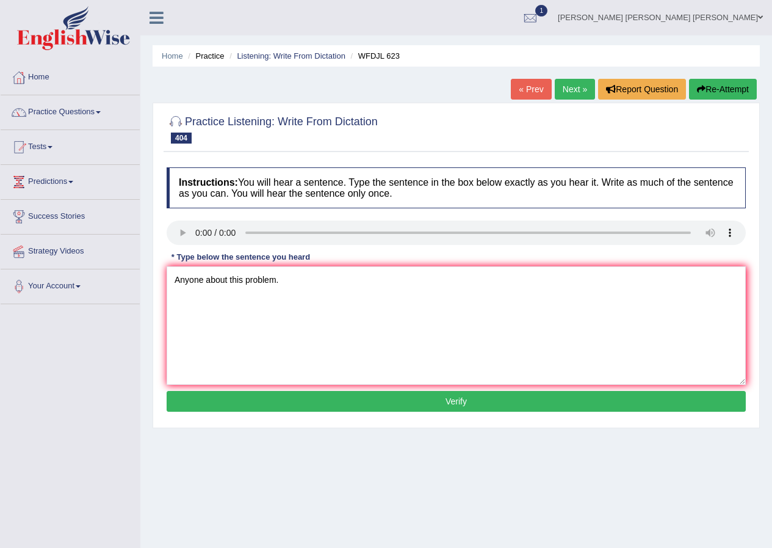
click at [302, 388] on div "Instructions: You will hear a sentence. Type the sentence in the box below exac…" at bounding box center [456, 291] width 585 height 260
click at [301, 399] on button "Verify" at bounding box center [456, 401] width 579 height 21
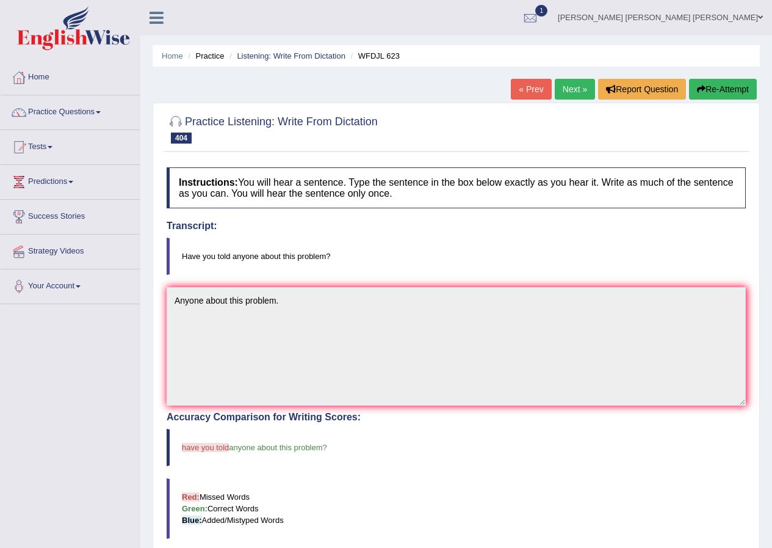
click at [561, 81] on link "Next »" at bounding box center [575, 89] width 40 height 21
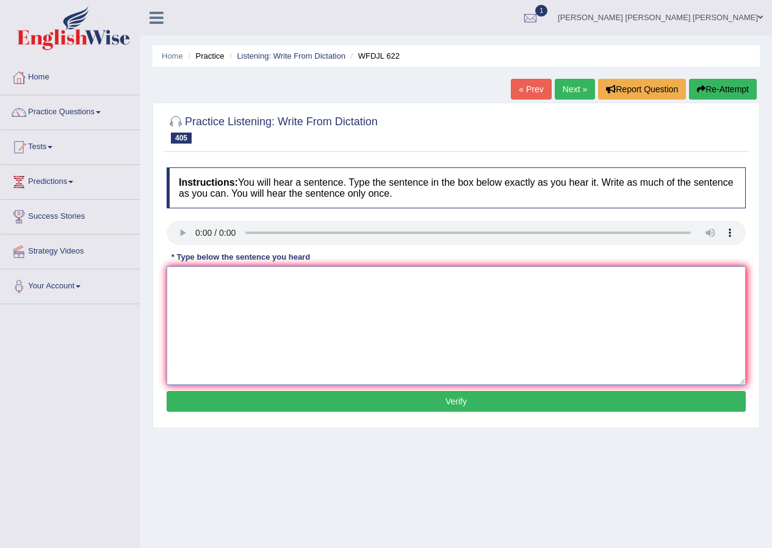
click at [241, 333] on textarea at bounding box center [456, 325] width 579 height 118
click at [317, 279] on textarea "She want to see an a Hospital [DATE]." at bounding box center [456, 325] width 579 height 118
click at [292, 280] on textarea "She want to see an a Hospital [DATE]." at bounding box center [456, 325] width 579 height 118
click at [293, 277] on textarea "She want to see an a Hospital [DATE]." at bounding box center [456, 325] width 579 height 118
type textarea "She want to see an a Hospital everyday."
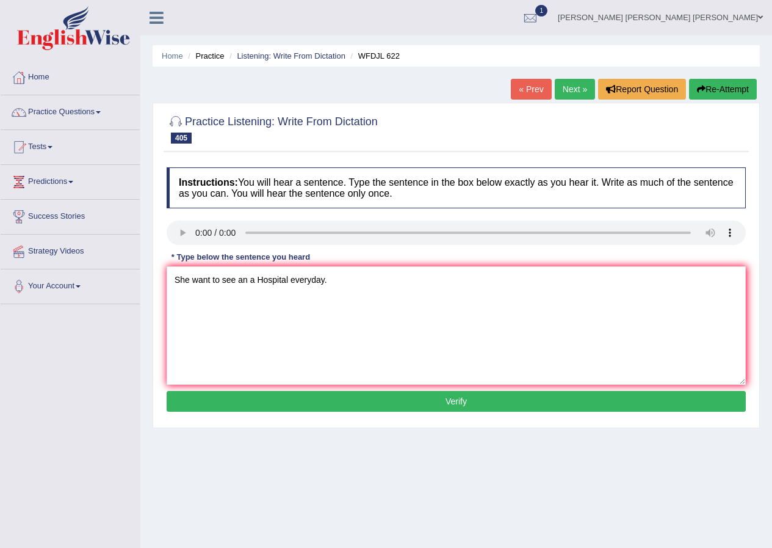
click at [304, 396] on button "Verify" at bounding box center [456, 401] width 579 height 21
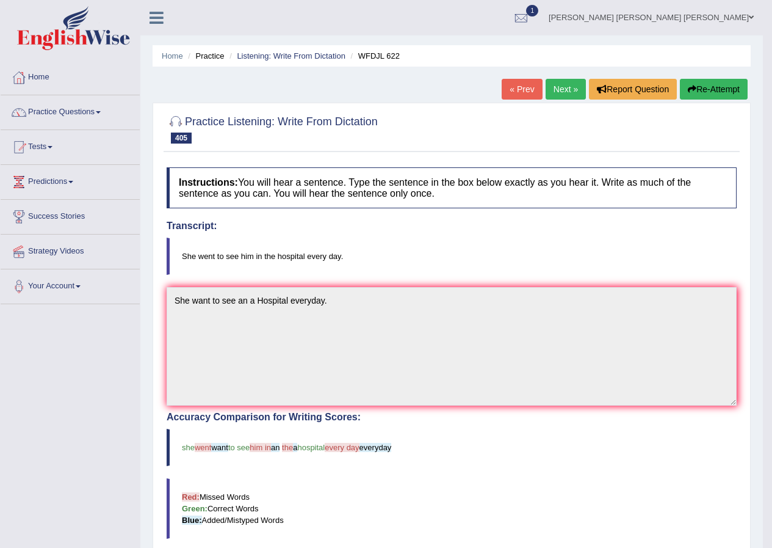
click at [557, 91] on link "Next »" at bounding box center [566, 89] width 40 height 21
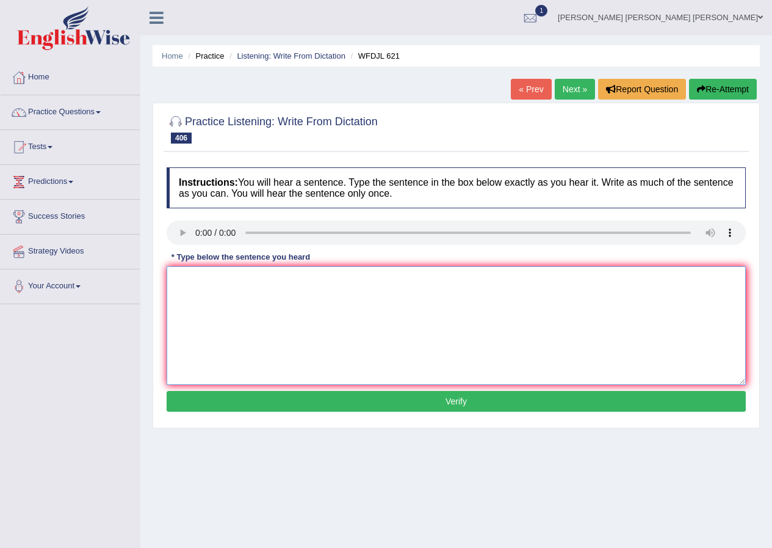
click at [243, 321] on textarea at bounding box center [456, 325] width 579 height 118
drag, startPoint x: 245, startPoint y: 281, endPoint x: 234, endPoint y: 281, distance: 11.0
click at [234, 281] on textarea "After the event h went to home before start." at bounding box center [456, 325] width 579 height 118
drag, startPoint x: 270, startPoint y: 278, endPoint x: 264, endPoint y: 282, distance: 8.0
click at [264, 282] on textarea "After the event he went to home before start." at bounding box center [456, 325] width 579 height 118
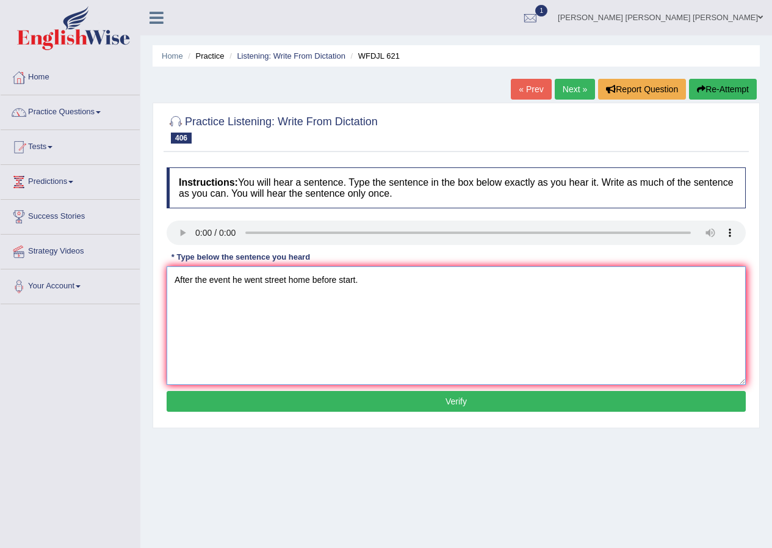
drag, startPoint x: 364, startPoint y: 278, endPoint x: 378, endPoint y: 275, distance: 13.7
click at [336, 281] on textarea "After the event he went street home before start." at bounding box center [456, 325] width 579 height 118
drag, startPoint x: 336, startPoint y: 281, endPoint x: 313, endPoint y: 281, distance: 23.2
click at [313, 281] on textarea "After the event he went street home before dark." at bounding box center [456, 325] width 579 height 118
click at [397, 267] on textarea "After the event he went street home before dark." at bounding box center [456, 325] width 579 height 118
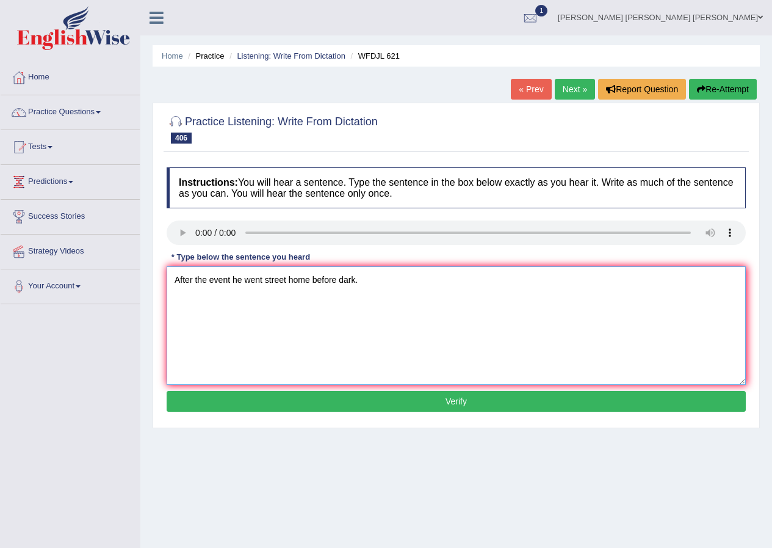
drag, startPoint x: 336, startPoint y: 277, endPoint x: 313, endPoint y: 284, distance: 24.2
click at [313, 284] on textarea "After the event he went street home before dark." at bounding box center [456, 325] width 579 height 118
type textarea "After the event he went street home is dark."
click at [328, 396] on button "Verify" at bounding box center [456, 401] width 579 height 21
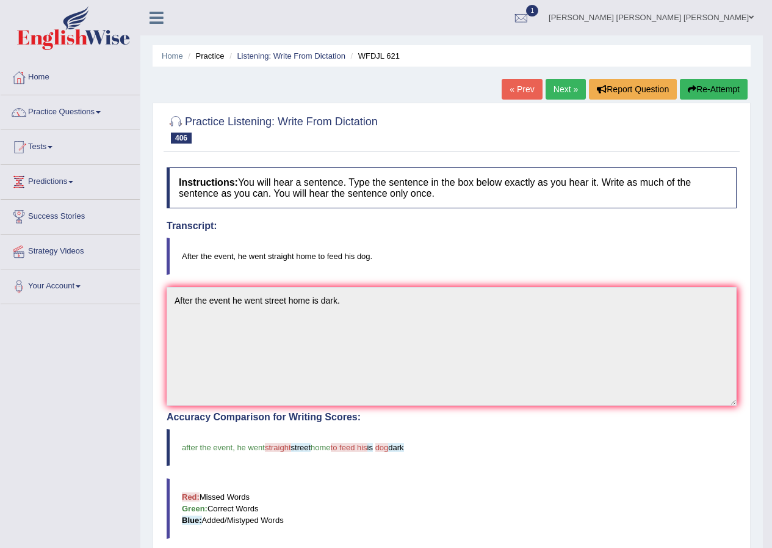
click at [566, 89] on link "Next »" at bounding box center [566, 89] width 40 height 21
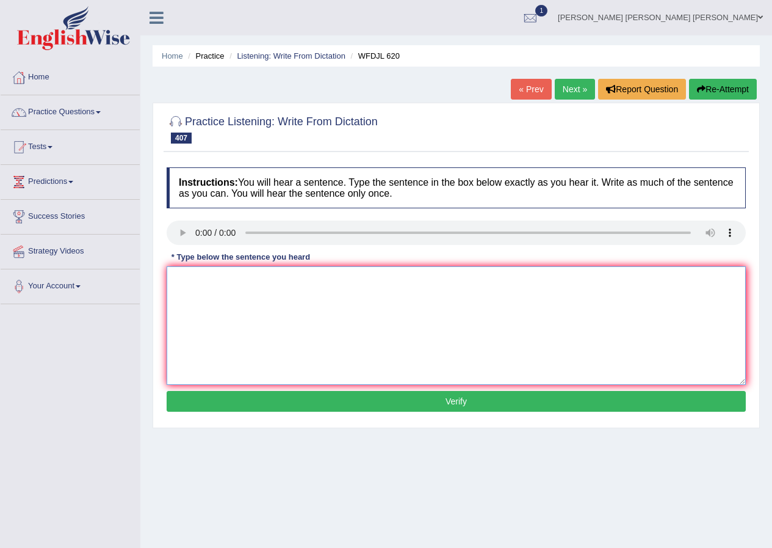
click at [190, 332] on textarea at bounding box center [456, 325] width 579 height 118
drag, startPoint x: 270, startPoint y: 278, endPoint x: 336, endPoint y: 287, distance: 67.1
click at [336, 287] on textarea "When the fire broke up he designe" at bounding box center [456, 325] width 579 height 118
drag, startPoint x: 263, startPoint y: 278, endPoint x: 327, endPoint y: 284, distance: 65.0
click at [327, 284] on textarea "When the fire broke up he designe" at bounding box center [456, 325] width 579 height 118
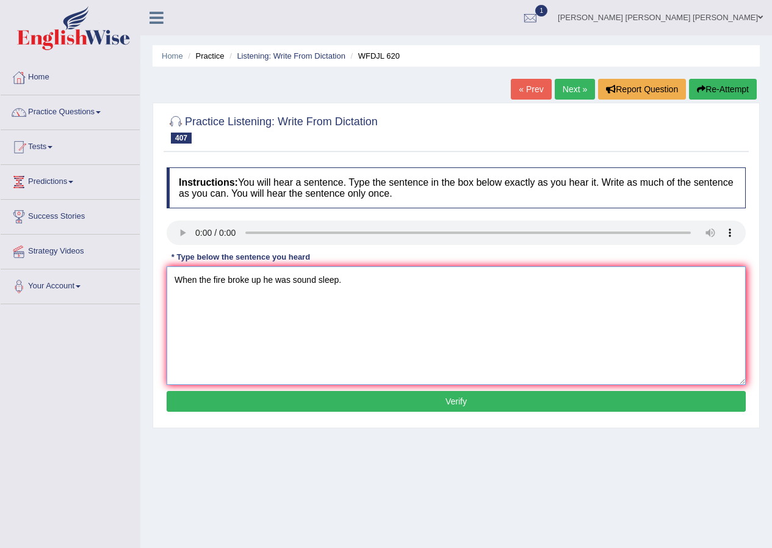
type textarea "When the fire broke up he was sound sleep."
click at [284, 388] on div "Instructions: You will hear a sentence. Type the sentence in the box below exac…" at bounding box center [456, 291] width 585 height 260
click at [296, 410] on button "Verify" at bounding box center [456, 401] width 579 height 21
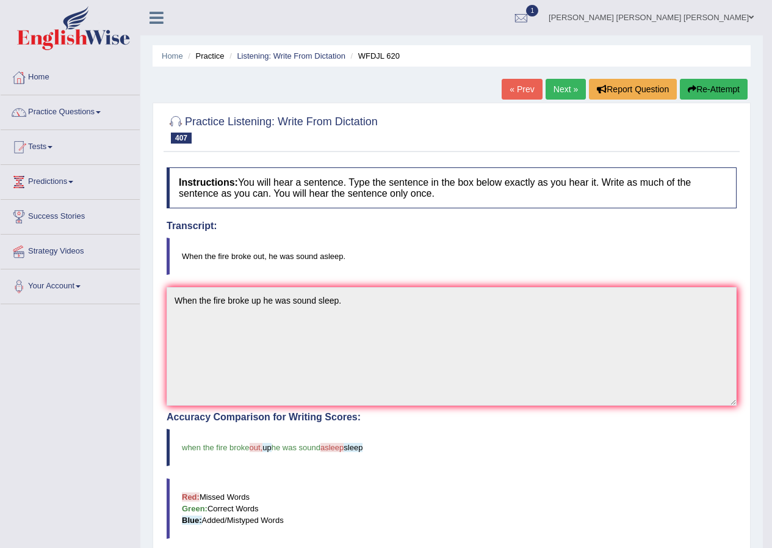
click at [565, 92] on link "Next »" at bounding box center [566, 89] width 40 height 21
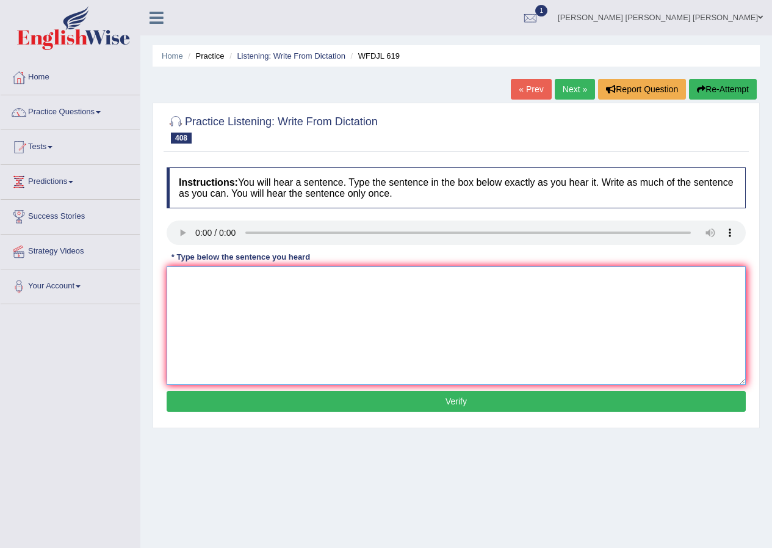
click at [237, 282] on textarea at bounding box center [456, 325] width 579 height 118
drag, startPoint x: 250, startPoint y: 280, endPoint x: 303, endPoint y: 282, distance: 53.2
click at [250, 280] on textarea "I need your answere by the end of the day." at bounding box center [456, 325] width 579 height 118
type textarea "I need your answere by the end of the day."
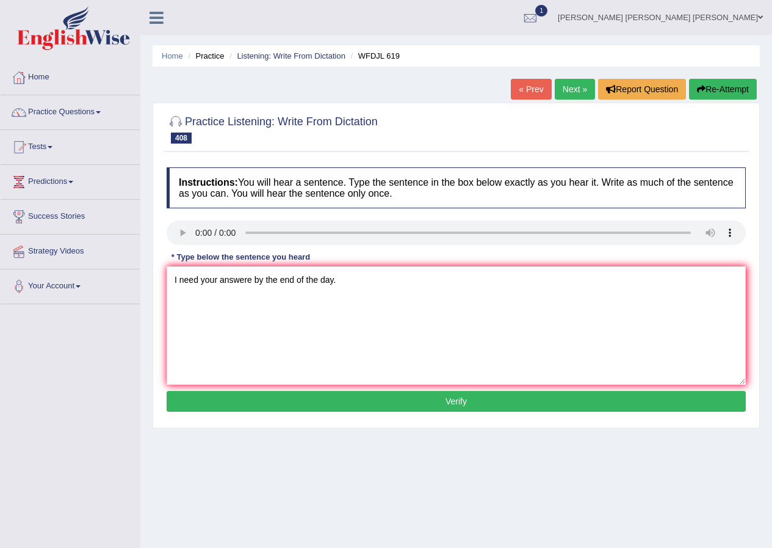
click at [281, 405] on button "Verify" at bounding box center [456, 401] width 579 height 21
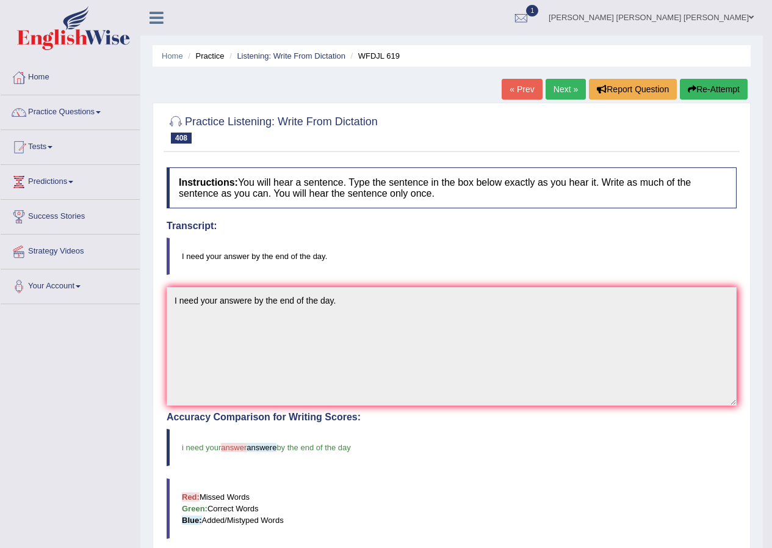
click at [568, 87] on link "Next »" at bounding box center [566, 89] width 40 height 21
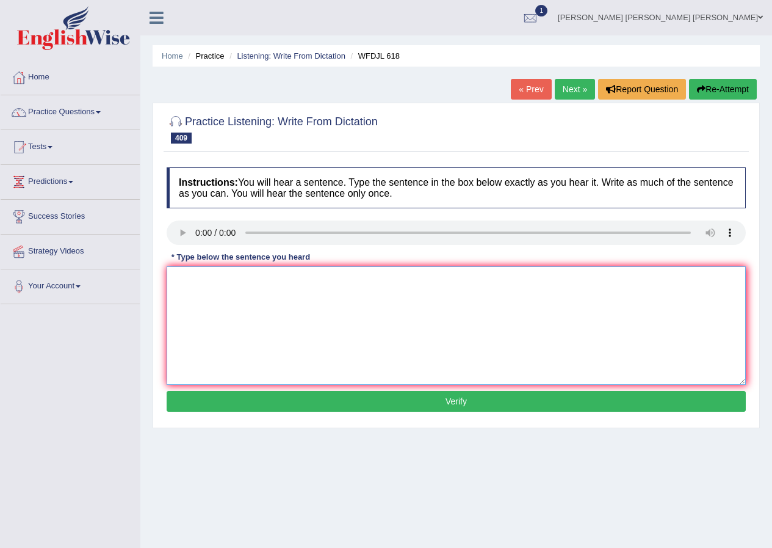
click at [211, 288] on textarea at bounding box center [456, 325] width 579 height 118
click at [171, 296] on textarea at bounding box center [456, 325] width 579 height 118
type textarea "S"
type textarea "s"
click at [173, 280] on textarea "Simple dinner." at bounding box center [456, 325] width 579 height 118
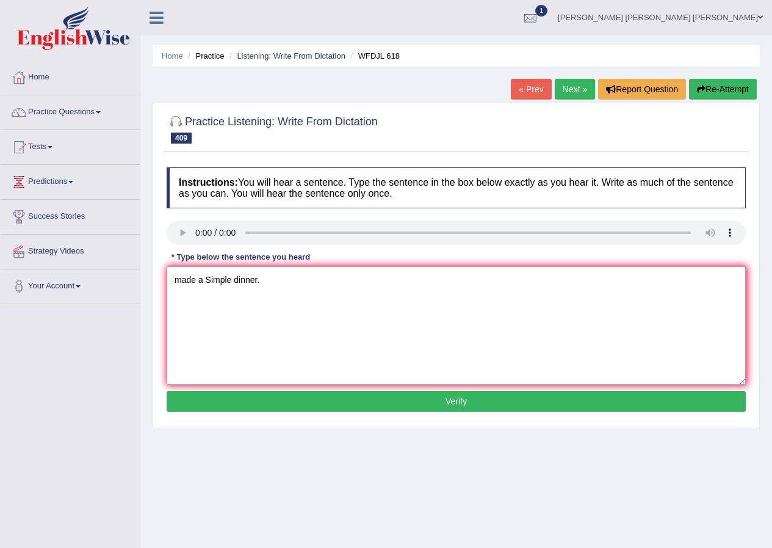
type textarea "made a Simple dinner."
click at [310, 393] on button "Verify" at bounding box center [456, 401] width 579 height 21
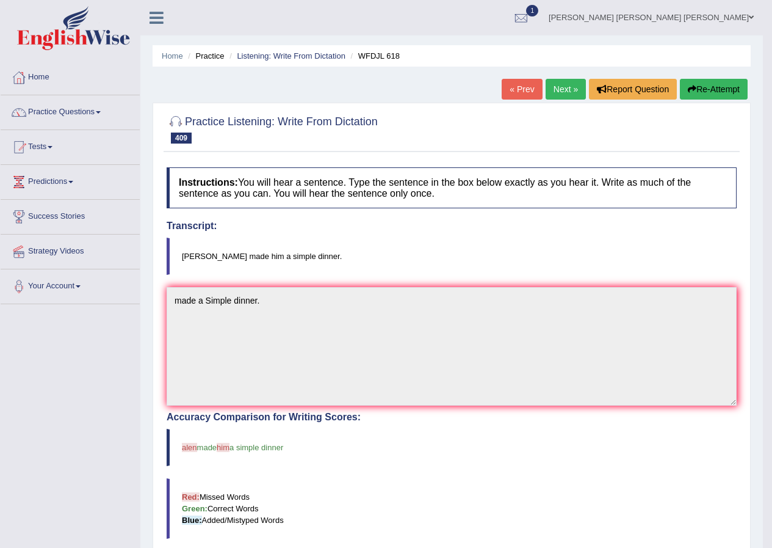
click at [574, 85] on link "Next »" at bounding box center [566, 89] width 40 height 21
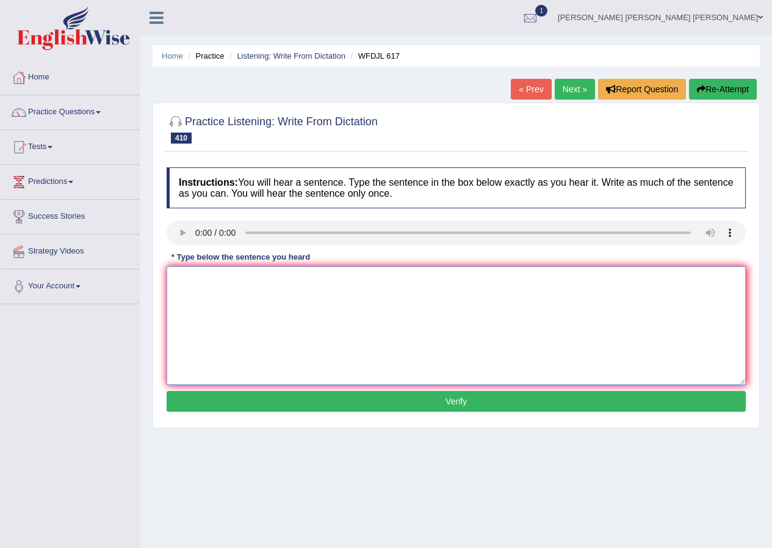
click at [199, 288] on textarea at bounding box center [456, 325] width 579 height 118
type textarea "are natural disasters."
click at [218, 396] on button "Verify" at bounding box center [456, 401] width 579 height 21
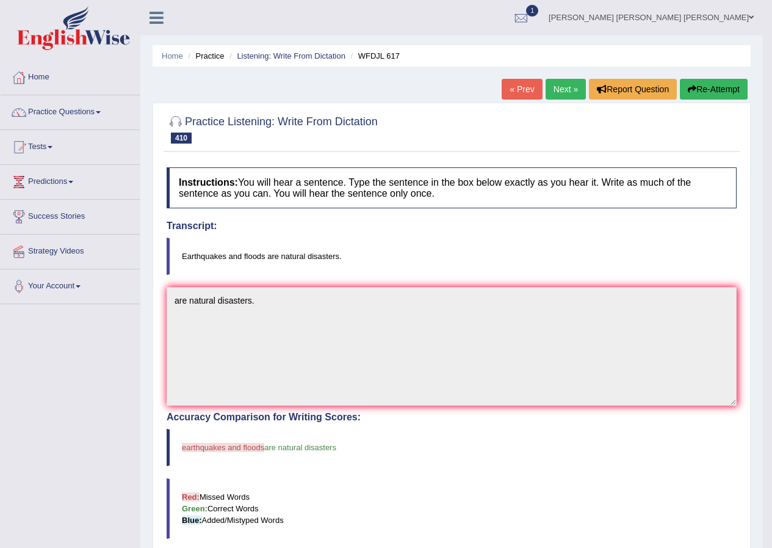
click at [563, 83] on link "Next »" at bounding box center [566, 89] width 40 height 21
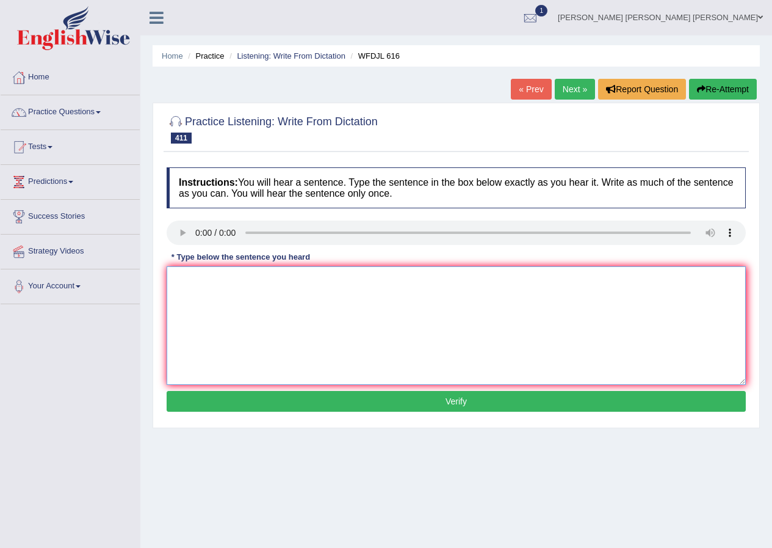
click at [175, 297] on textarea at bounding box center [456, 325] width 579 height 118
type textarea "IS"
drag, startPoint x: 195, startPoint y: 283, endPoint x: 166, endPoint y: 290, distance: 30.2
click at [166, 290] on div "Instructions: You will hear a sentence. Type the sentence in the box below exac…" at bounding box center [456, 291] width 585 height 260
type textarea "goes to go at ten."
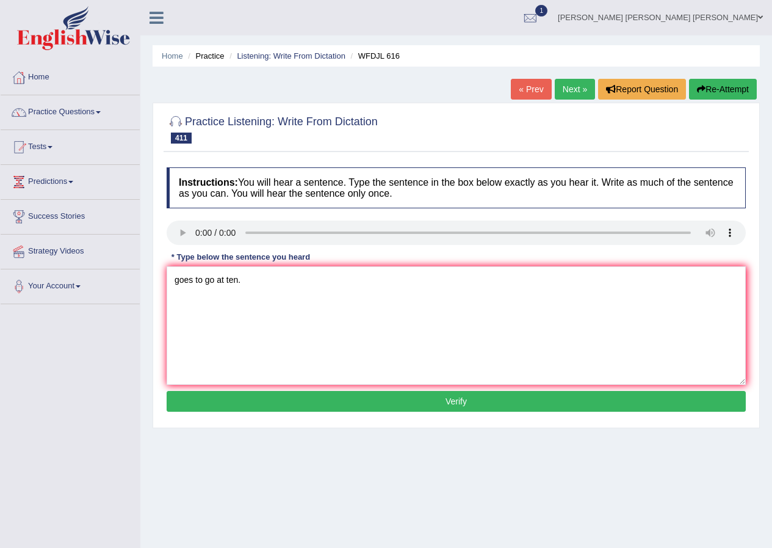
click at [187, 400] on button "Verify" at bounding box center [456, 401] width 579 height 21
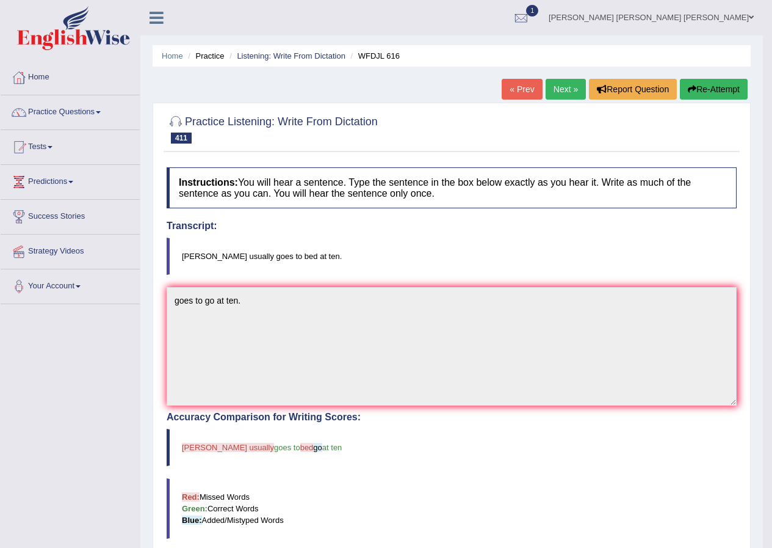
click at [571, 95] on link "Next »" at bounding box center [566, 89] width 40 height 21
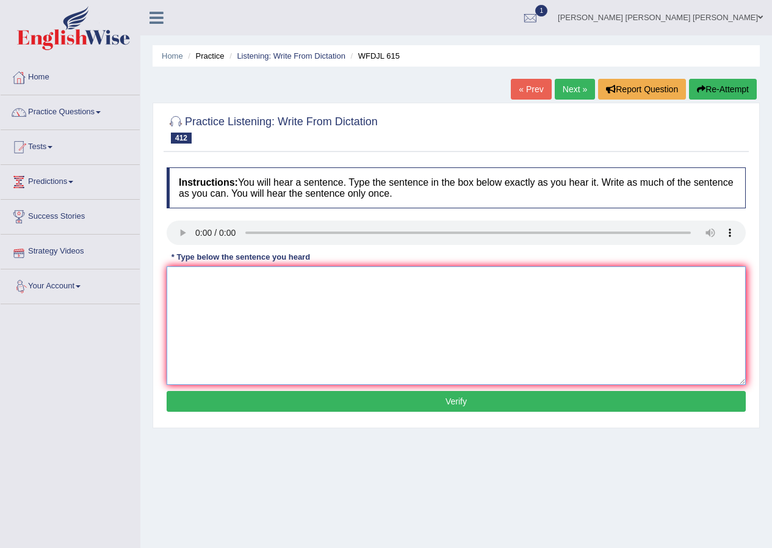
click at [193, 283] on textarea at bounding box center [456, 325] width 579 height 118
click at [283, 294] on textarea "She try to persuit" at bounding box center [456, 325] width 579 height 118
click at [241, 283] on textarea "She try to persuit him to go with her." at bounding box center [456, 325] width 579 height 118
type textarea "She try to persuit him to go with her."
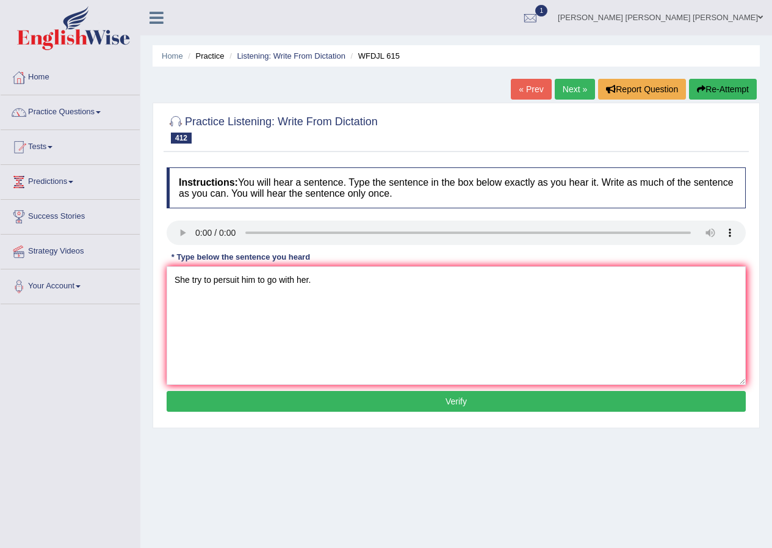
click at [236, 399] on button "Verify" at bounding box center [456, 401] width 579 height 21
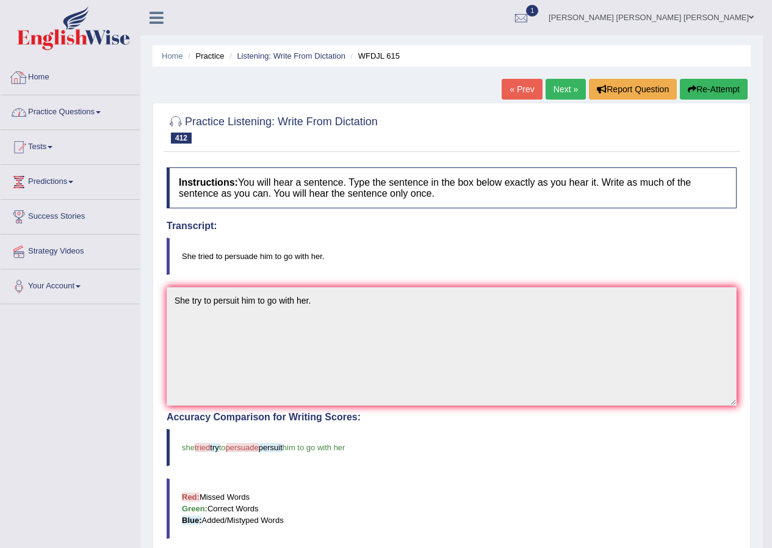
click at [103, 105] on link "Practice Questions" at bounding box center [70, 110] width 139 height 31
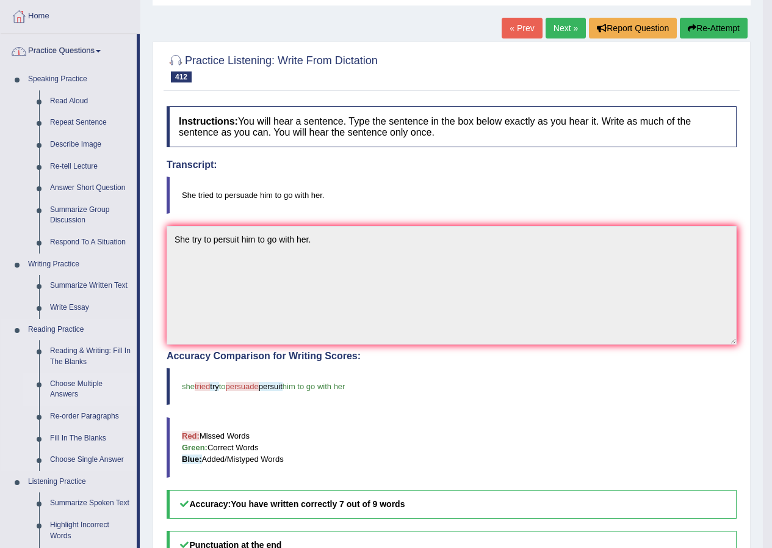
scroll to position [122, 0]
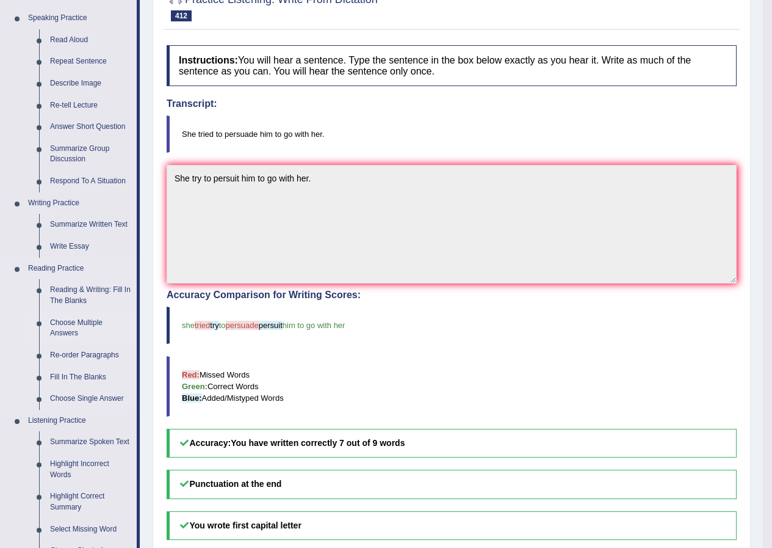
click at [61, 326] on link "Choose Multiple Answers" at bounding box center [91, 328] width 92 height 32
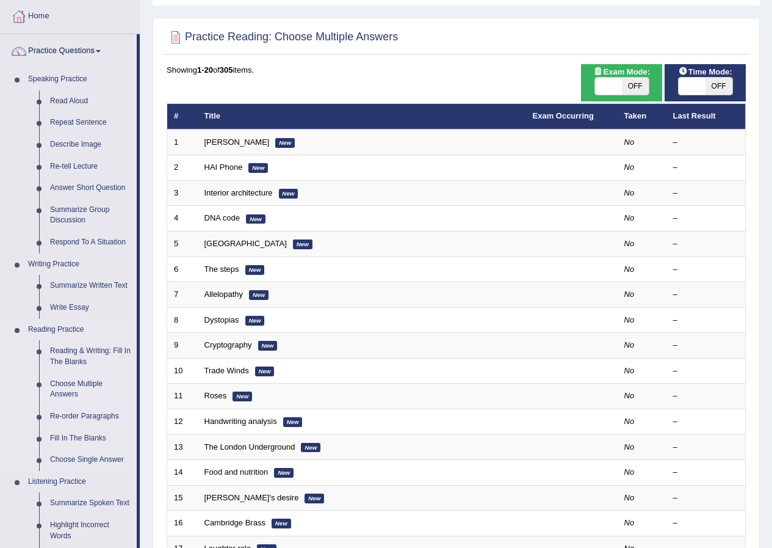
scroll to position [122, 0]
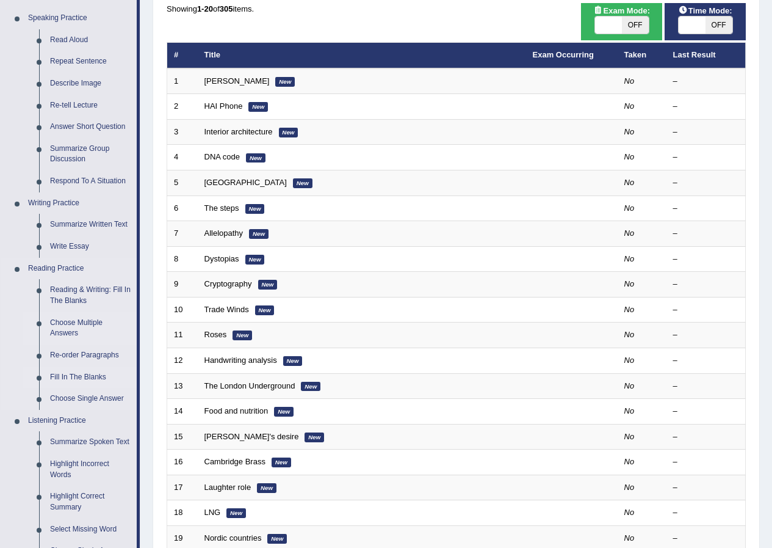
click at [99, 373] on link "Fill In The Blanks" at bounding box center [91, 377] width 92 height 22
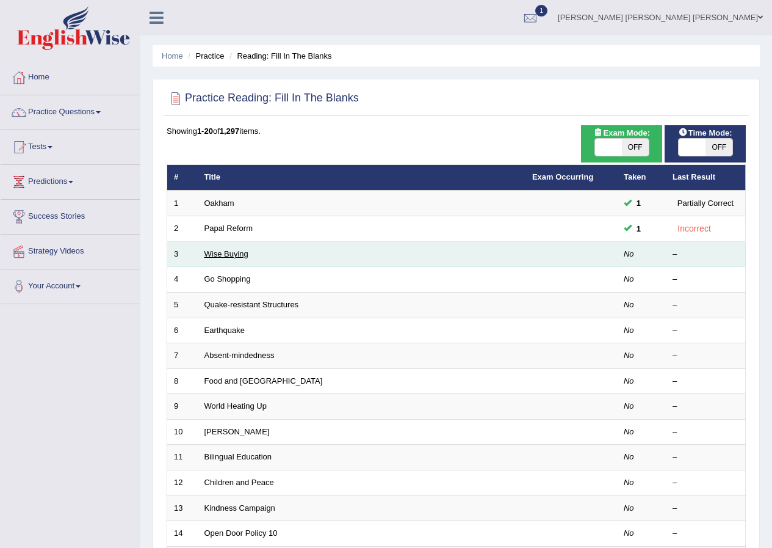
click at [232, 253] on link "Wise Buying" at bounding box center [227, 253] width 44 height 9
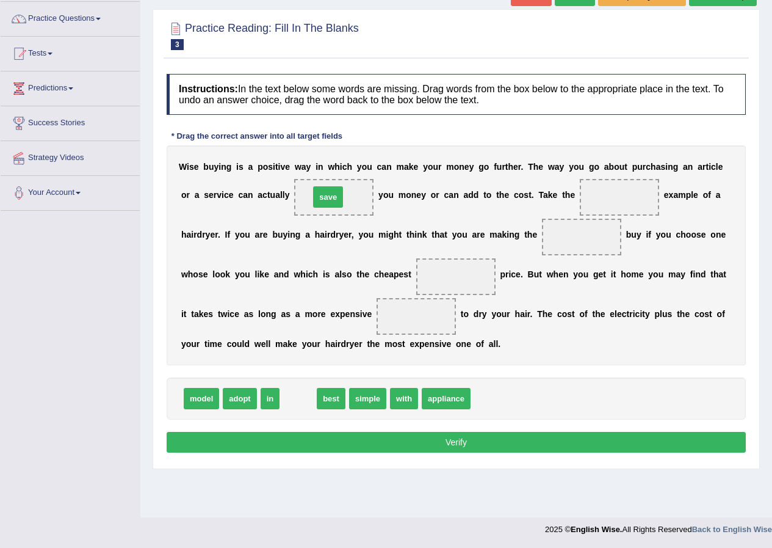
drag, startPoint x: 292, startPoint y: 400, endPoint x: 322, endPoint y: 199, distance: 203.7
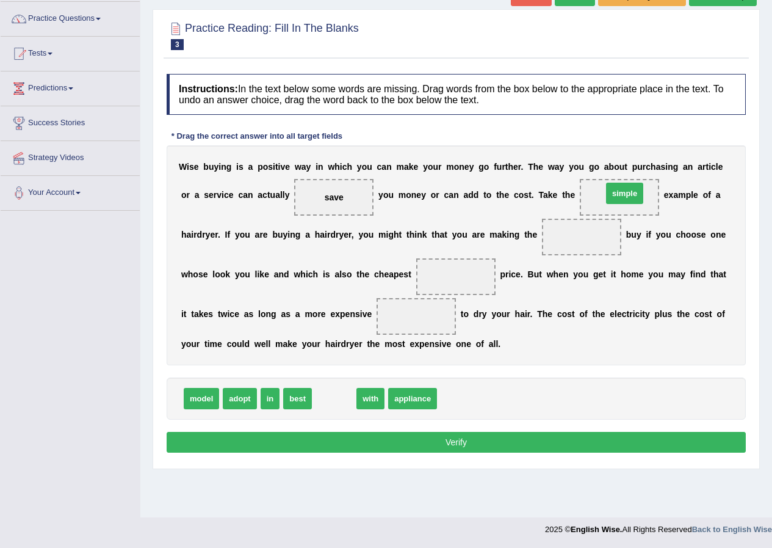
drag, startPoint x: 340, startPoint y: 402, endPoint x: 630, endPoint y: 197, distance: 355.2
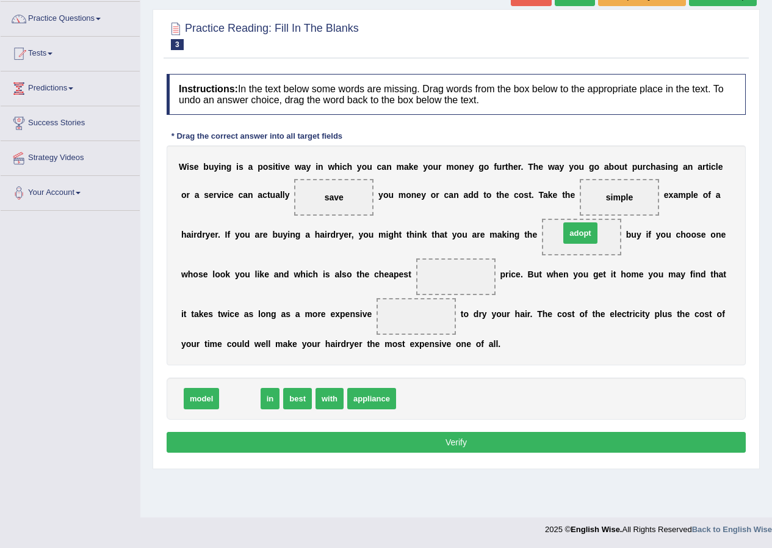
drag, startPoint x: 240, startPoint y: 400, endPoint x: 583, endPoint y: 239, distance: 378.8
drag, startPoint x: 583, startPoint y: 242, endPoint x: 460, endPoint y: 377, distance: 182.8
click at [511, 394] on div "Instructions: In the text below some words are missing. Drag words from the box…" at bounding box center [456, 265] width 585 height 394
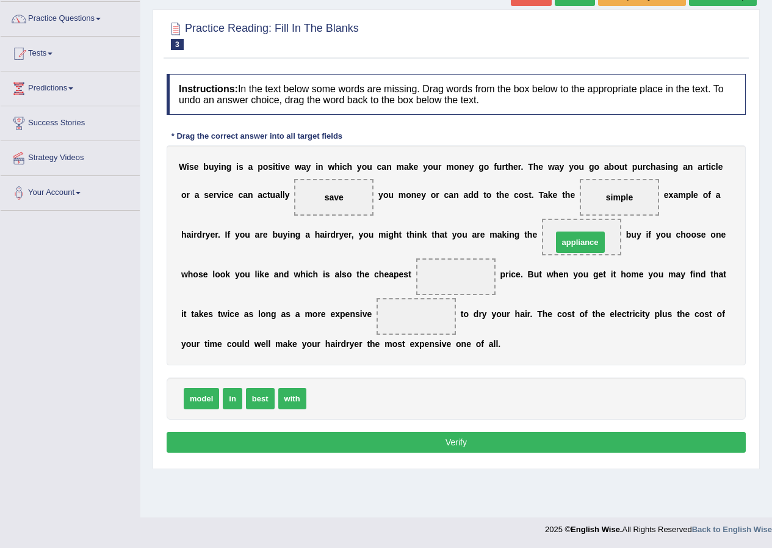
drag, startPoint x: 330, startPoint y: 399, endPoint x: 578, endPoint y: 244, distance: 292.4
drag, startPoint x: 196, startPoint y: 393, endPoint x: 579, endPoint y: 235, distance: 414.1
drag, startPoint x: 341, startPoint y: 399, endPoint x: 443, endPoint y: 281, distance: 155.3
drag, startPoint x: 254, startPoint y: 404, endPoint x: 254, endPoint y: 397, distance: 6.7
drag, startPoint x: 458, startPoint y: 274, endPoint x: 419, endPoint y: 315, distance: 56.6
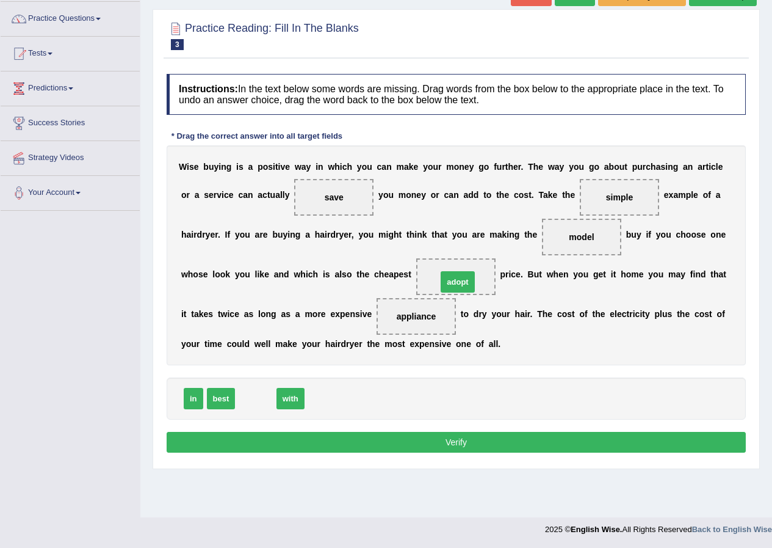
drag, startPoint x: 263, startPoint y: 395, endPoint x: 467, endPoint y: 276, distance: 236.6
drag, startPoint x: 222, startPoint y: 397, endPoint x: 452, endPoint y: 275, distance: 260.5
drag, startPoint x: 219, startPoint y: 401, endPoint x: 447, endPoint y: 283, distance: 257.2
click at [462, 436] on button "Verify" at bounding box center [456, 442] width 579 height 21
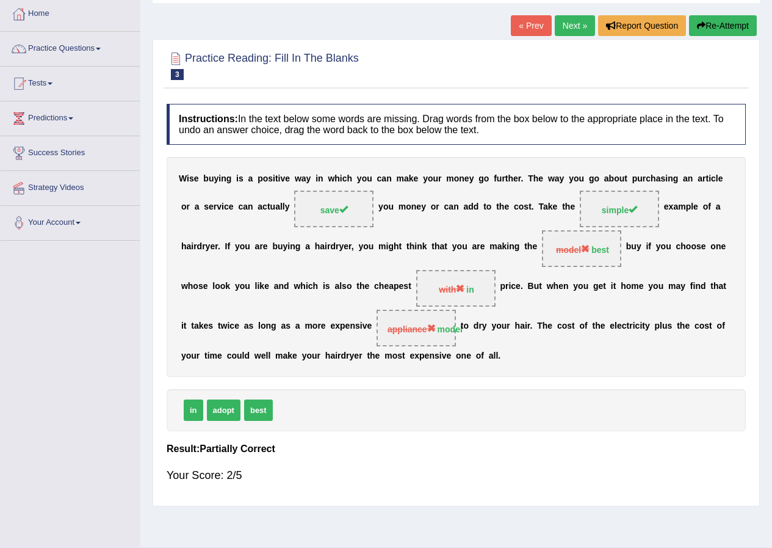
scroll to position [34, 0]
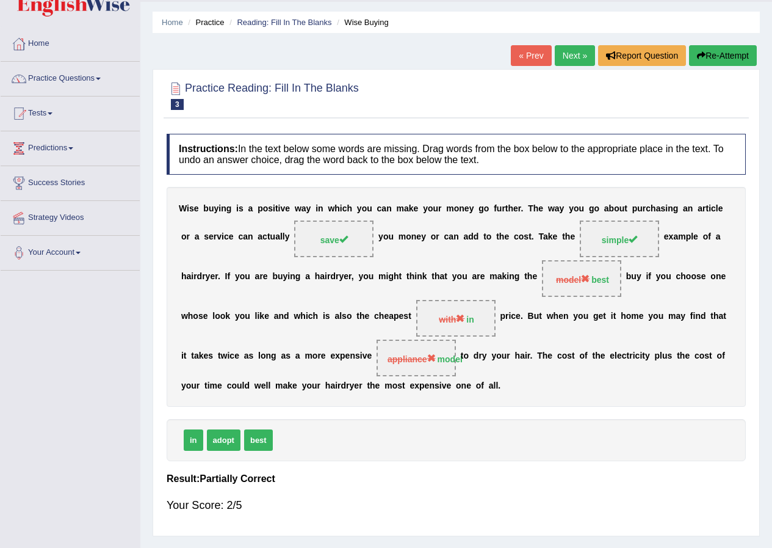
click at [577, 59] on link "Next »" at bounding box center [575, 55] width 40 height 21
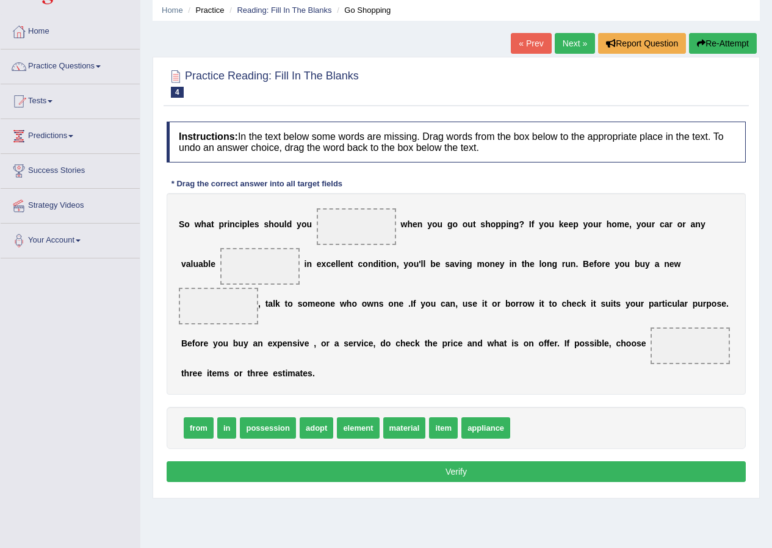
scroll to position [50, 0]
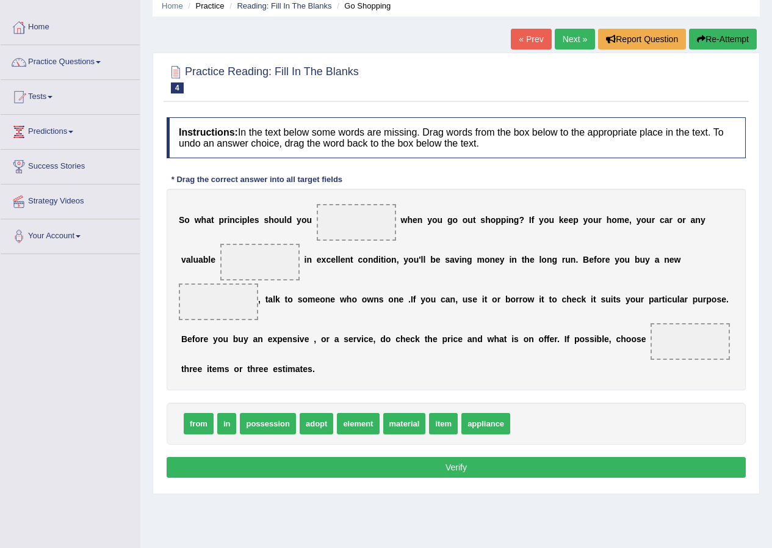
drag, startPoint x: 380, startPoint y: 73, endPoint x: 204, endPoint y: 70, distance: 175.8
click at [204, 70] on div "Practice Reading: Fill In The Blanks 4 Go Shopping" at bounding box center [456, 80] width 585 height 43
drag, startPoint x: 331, startPoint y: 74, endPoint x: 391, endPoint y: 65, distance: 60.4
click at [385, 68] on div "Practice Reading: Fill In The Blanks 4 Go Shopping" at bounding box center [456, 80] width 585 height 43
click at [671, 436] on div "from in possession adopt element material item appliance" at bounding box center [456, 423] width 579 height 42
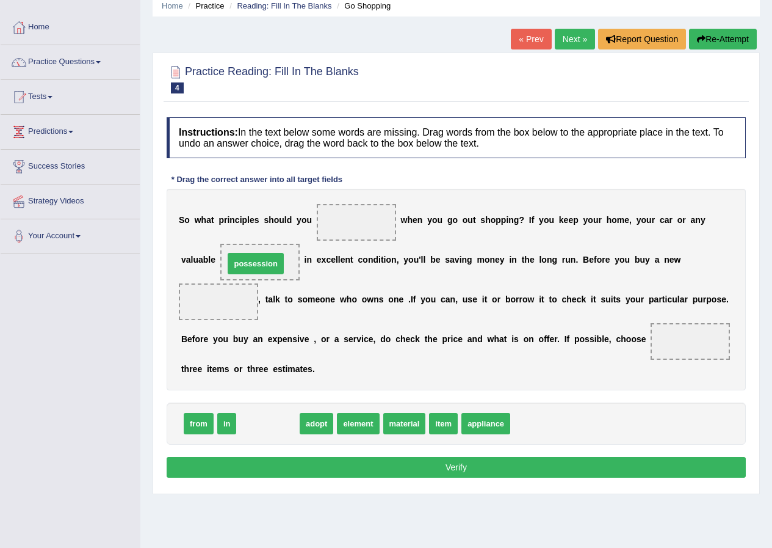
drag, startPoint x: 276, startPoint y: 424, endPoint x: 264, endPoint y: 264, distance: 160.4
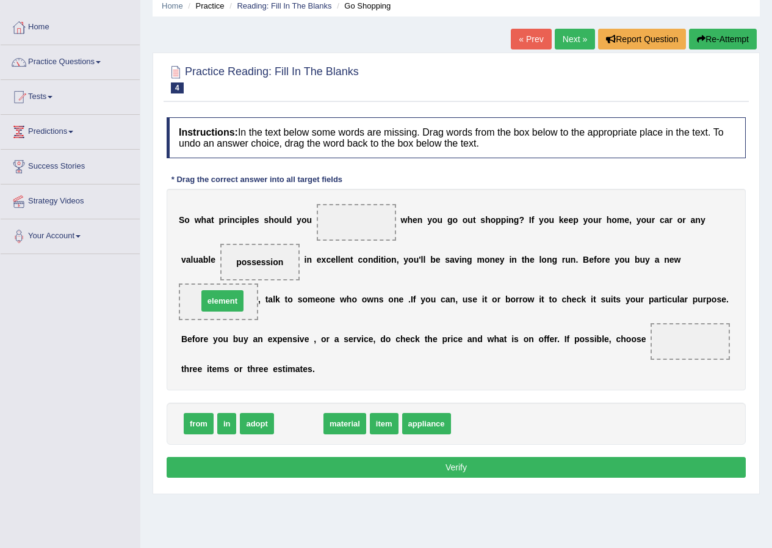
drag, startPoint x: 285, startPoint y: 422, endPoint x: 209, endPoint y: 299, distance: 144.5
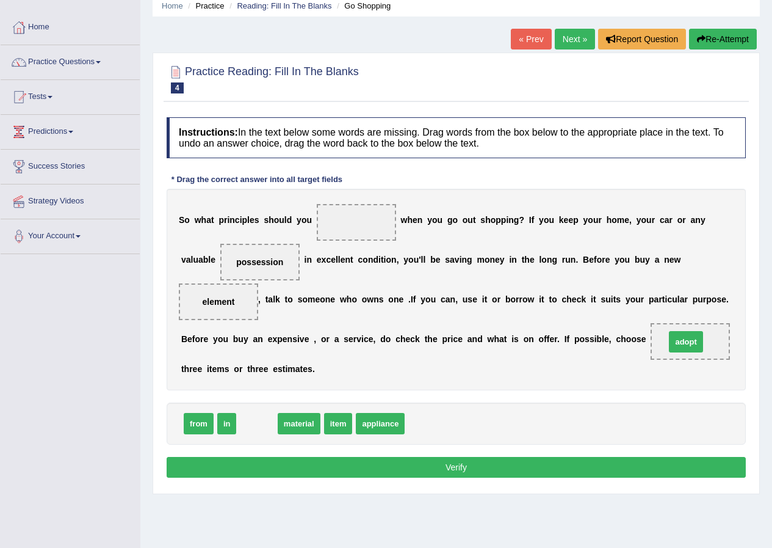
drag, startPoint x: 263, startPoint y: 425, endPoint x: 692, endPoint y: 343, distance: 436.9
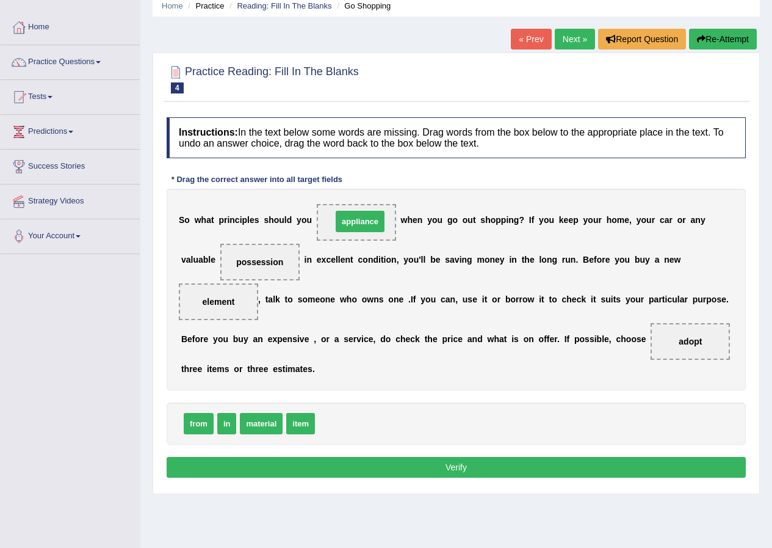
drag, startPoint x: 336, startPoint y: 421, endPoint x: 350, endPoint y: 220, distance: 201.4
click at [322, 462] on button "Verify" at bounding box center [456, 467] width 579 height 21
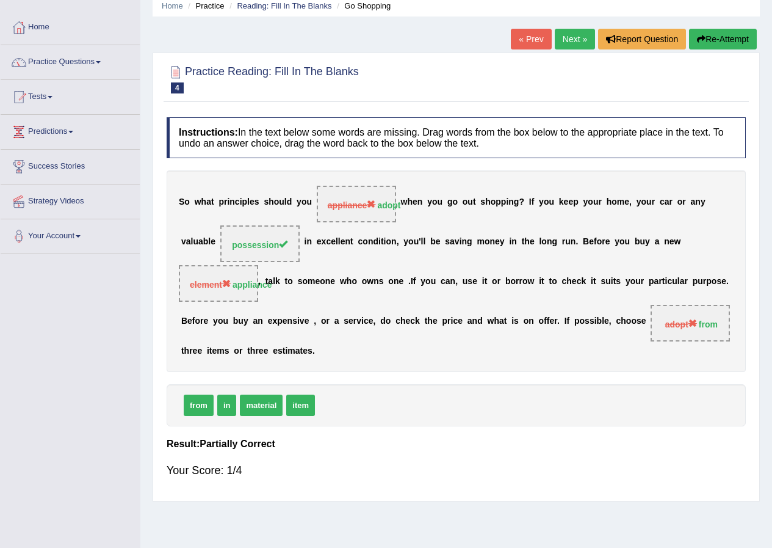
drag, startPoint x: 580, startPoint y: 240, endPoint x: 612, endPoint y: 241, distance: 31.8
click at [612, 241] on div "S o w h a t p r i n c i p l e s s h o u l d y o u appliance adopt w h e n y o u…" at bounding box center [456, 270] width 579 height 201
drag, startPoint x: 176, startPoint y: 200, endPoint x: 296, endPoint y: 377, distance: 213.5
click at [284, 381] on div "Instructions: In the text below some words are missing. Drag words from the box…" at bounding box center [456, 302] width 585 height 383
click at [429, 357] on div "S o w h a t p r i n c i p l e s s h o u l d y o u appliance adopt w h e n y o u…" at bounding box center [456, 270] width 579 height 201
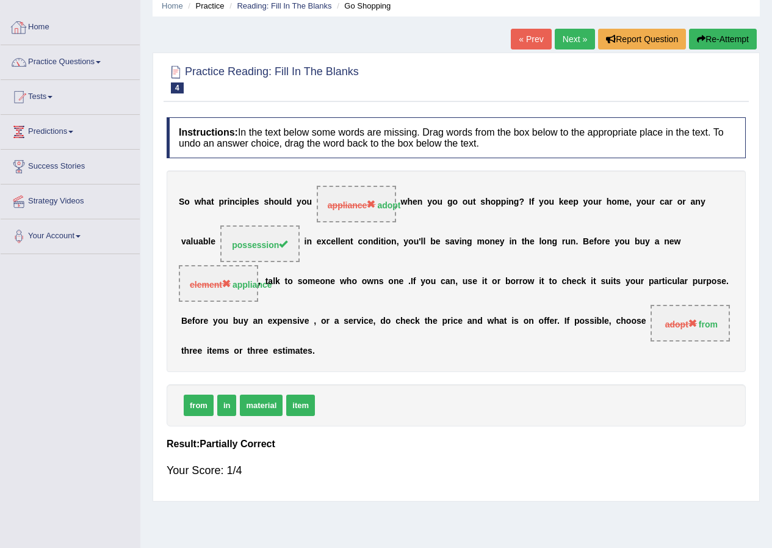
click at [570, 37] on link "Next »" at bounding box center [575, 39] width 40 height 21
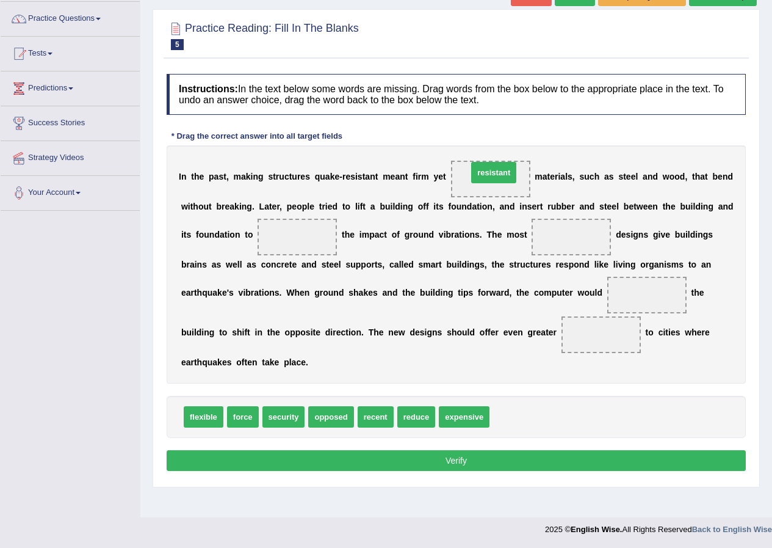
drag, startPoint x: 514, startPoint y: 400, endPoint x: 484, endPoint y: 177, distance: 224.9
drag, startPoint x: 252, startPoint y: 398, endPoint x: 297, endPoint y: 236, distance: 168.0
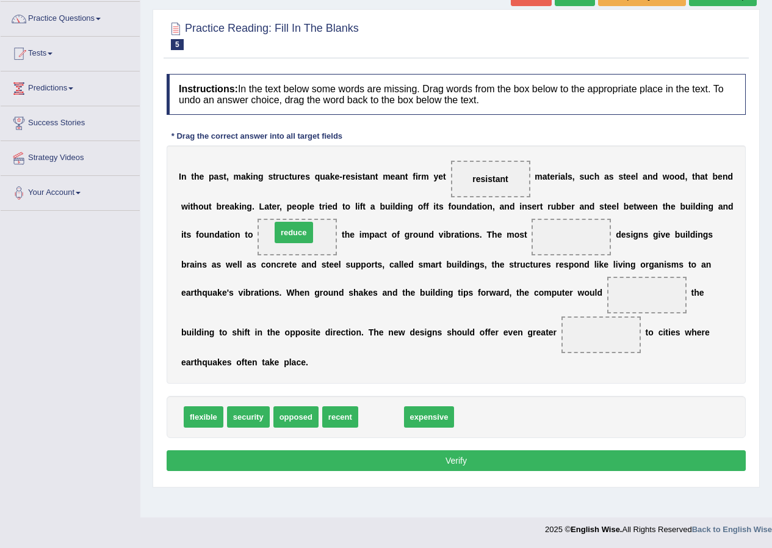
drag, startPoint x: 386, startPoint y: 414, endPoint x: 296, endPoint y: 235, distance: 200.1
drag, startPoint x: 383, startPoint y: 418, endPoint x: 569, endPoint y: 237, distance: 259.5
drag, startPoint x: 387, startPoint y: 415, endPoint x: 667, endPoint y: 292, distance: 305.7
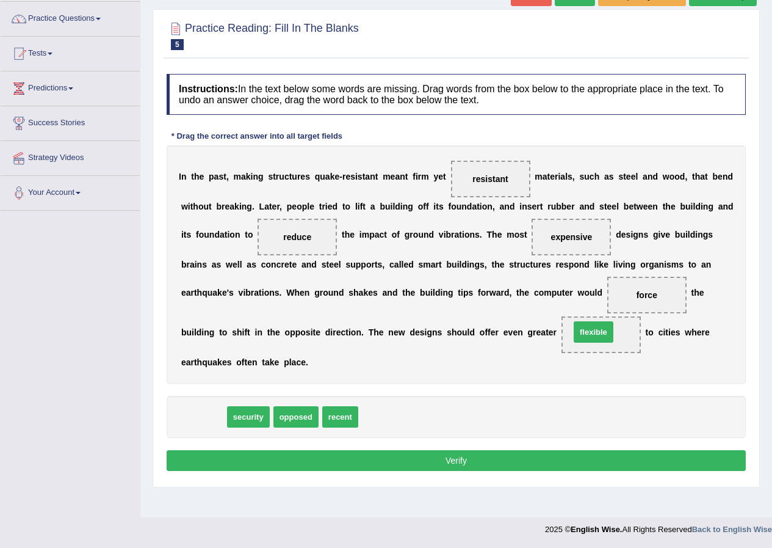
drag, startPoint x: 348, startPoint y: 366, endPoint x: 599, endPoint y: 329, distance: 253.6
click at [406, 467] on button "Verify" at bounding box center [456, 460] width 579 height 21
